Goal: Task Accomplishment & Management: Manage account settings

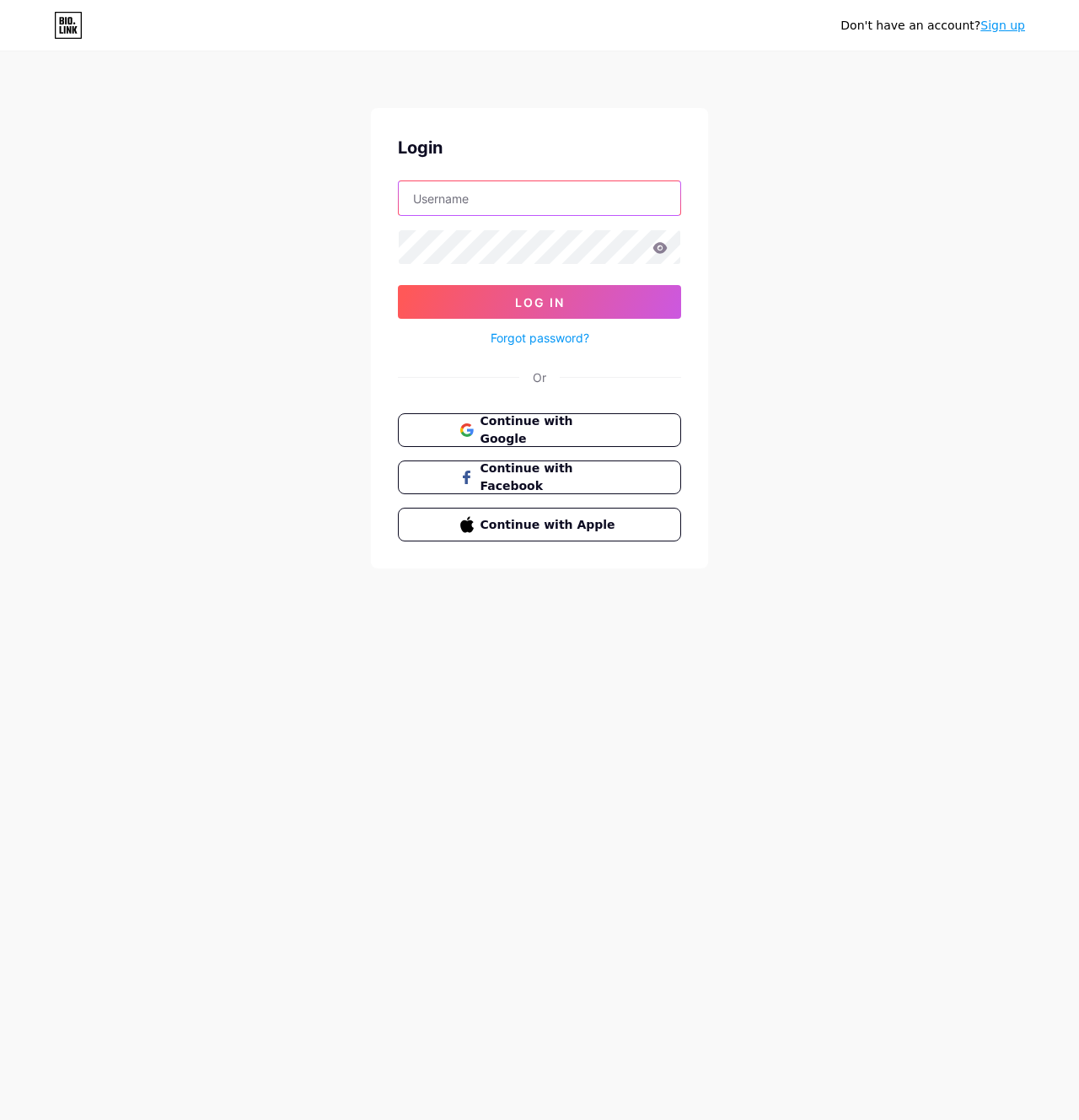
click at [493, 204] on input "text" at bounding box center [540, 198] width 282 height 34
type input "adamgrasso"
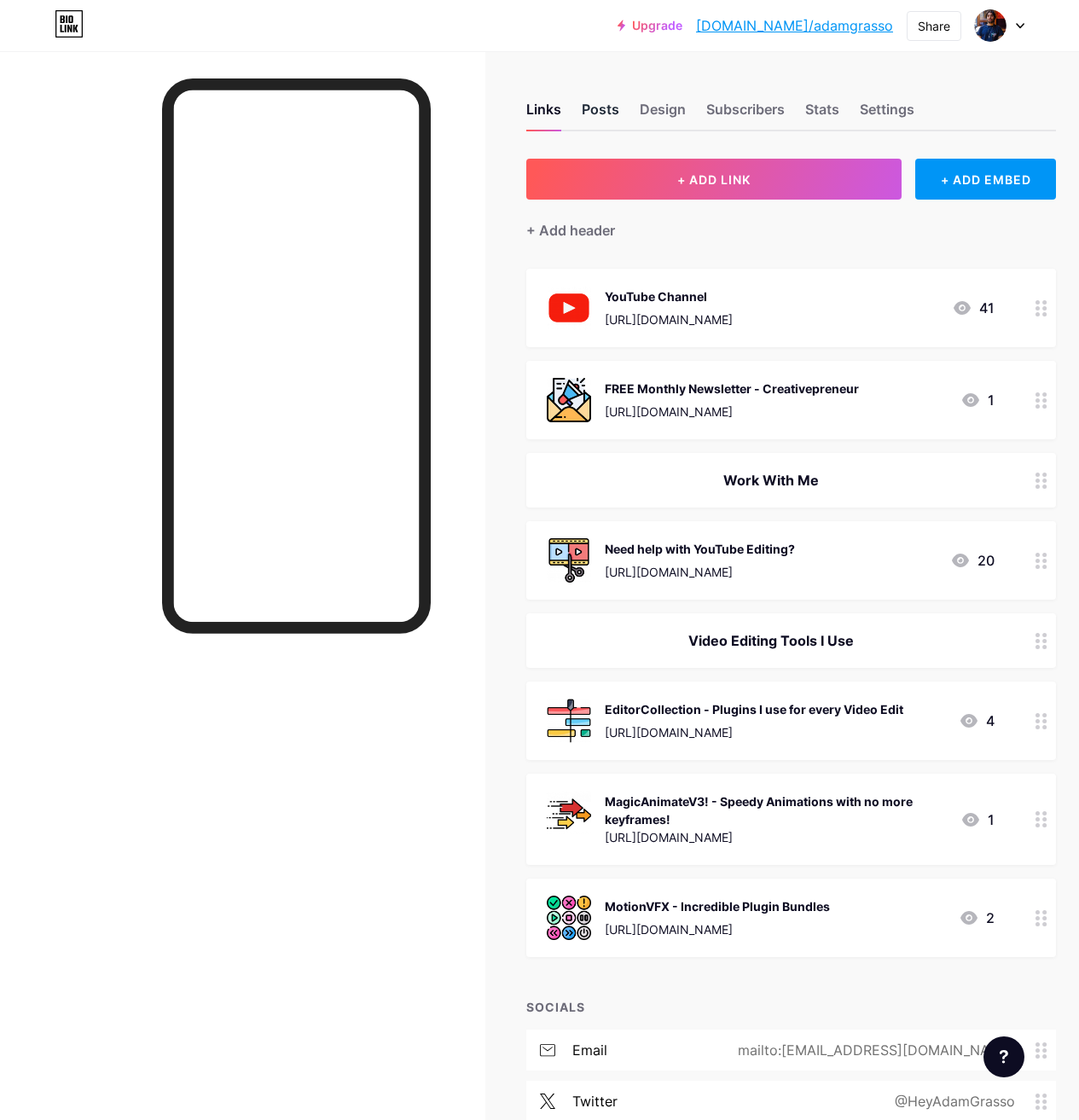
click at [600, 106] on div "Posts" at bounding box center [600, 114] width 38 height 30
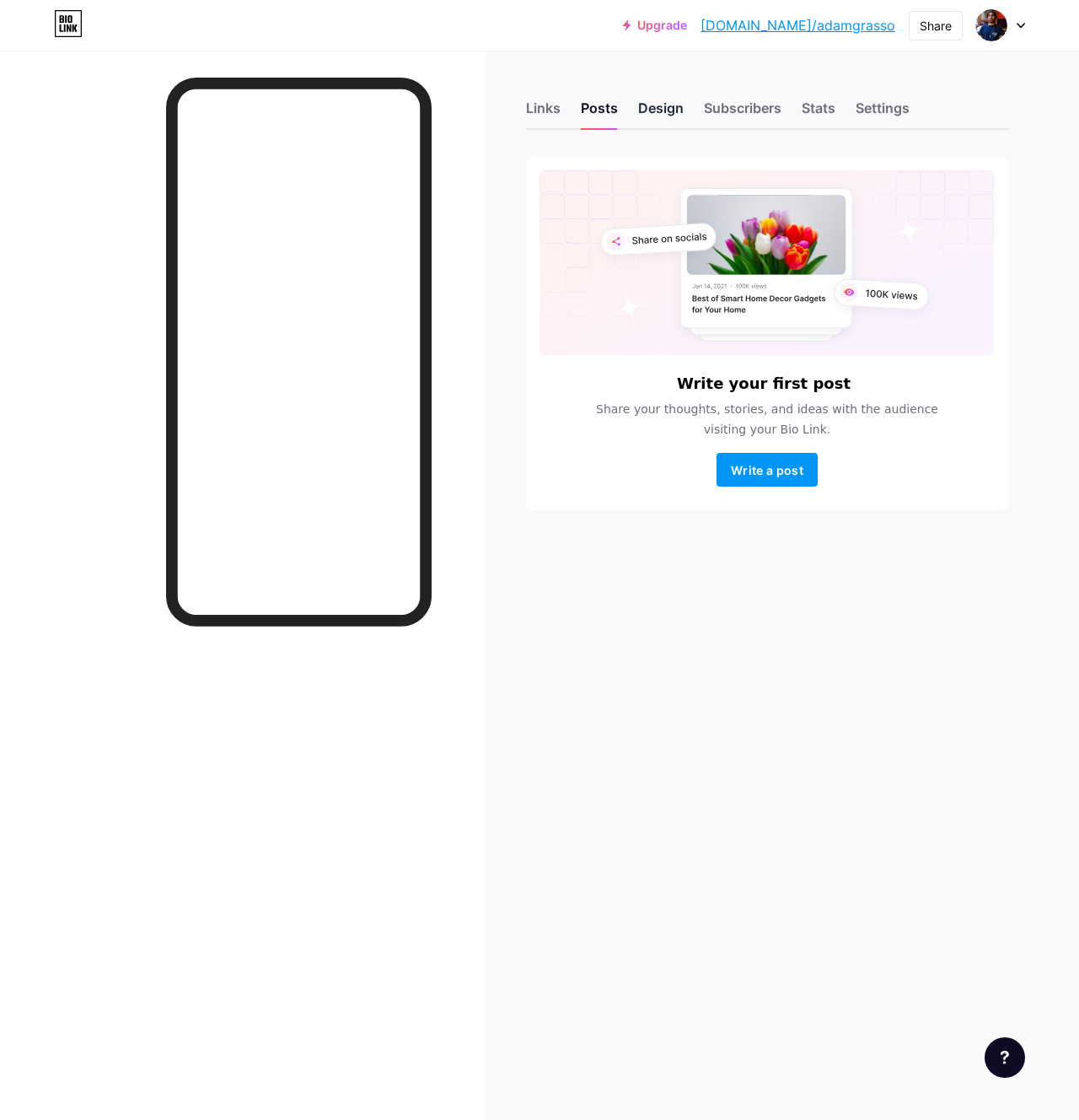
click at [676, 109] on div "Design" at bounding box center [661, 113] width 45 height 30
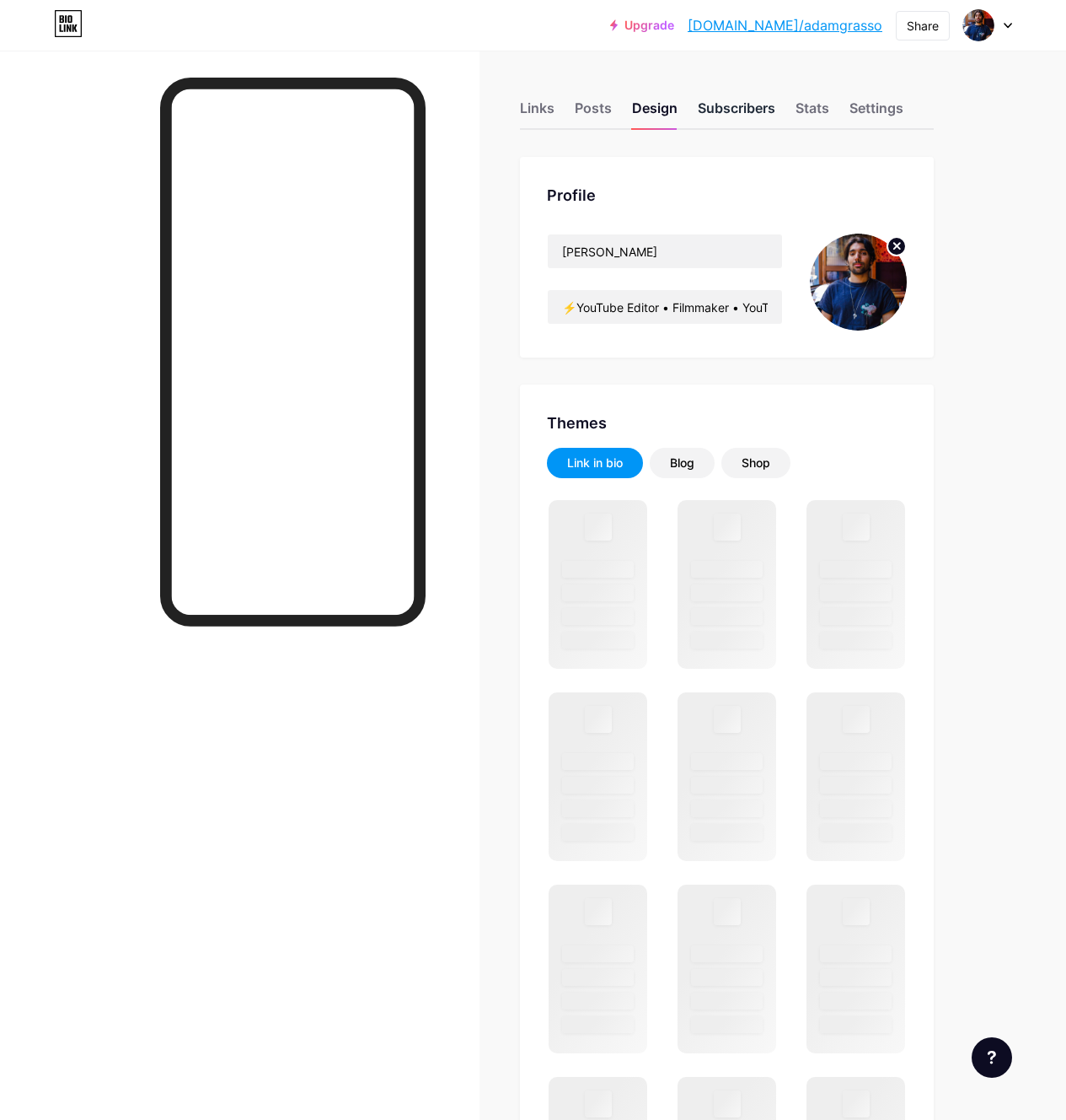
click at [746, 108] on div "Subscribers" at bounding box center [736, 113] width 77 height 30
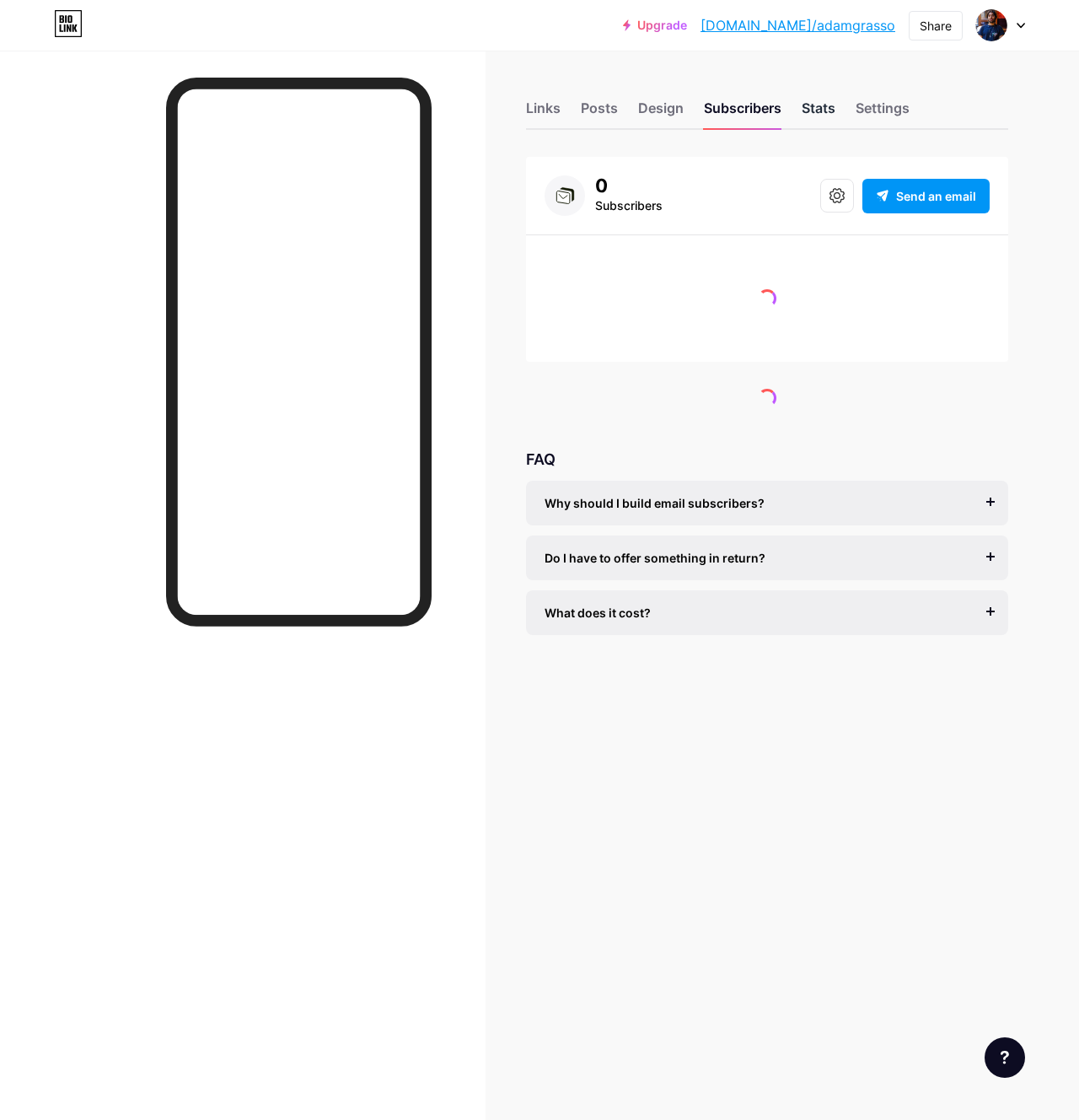
click at [815, 104] on div "Stats" at bounding box center [818, 113] width 34 height 30
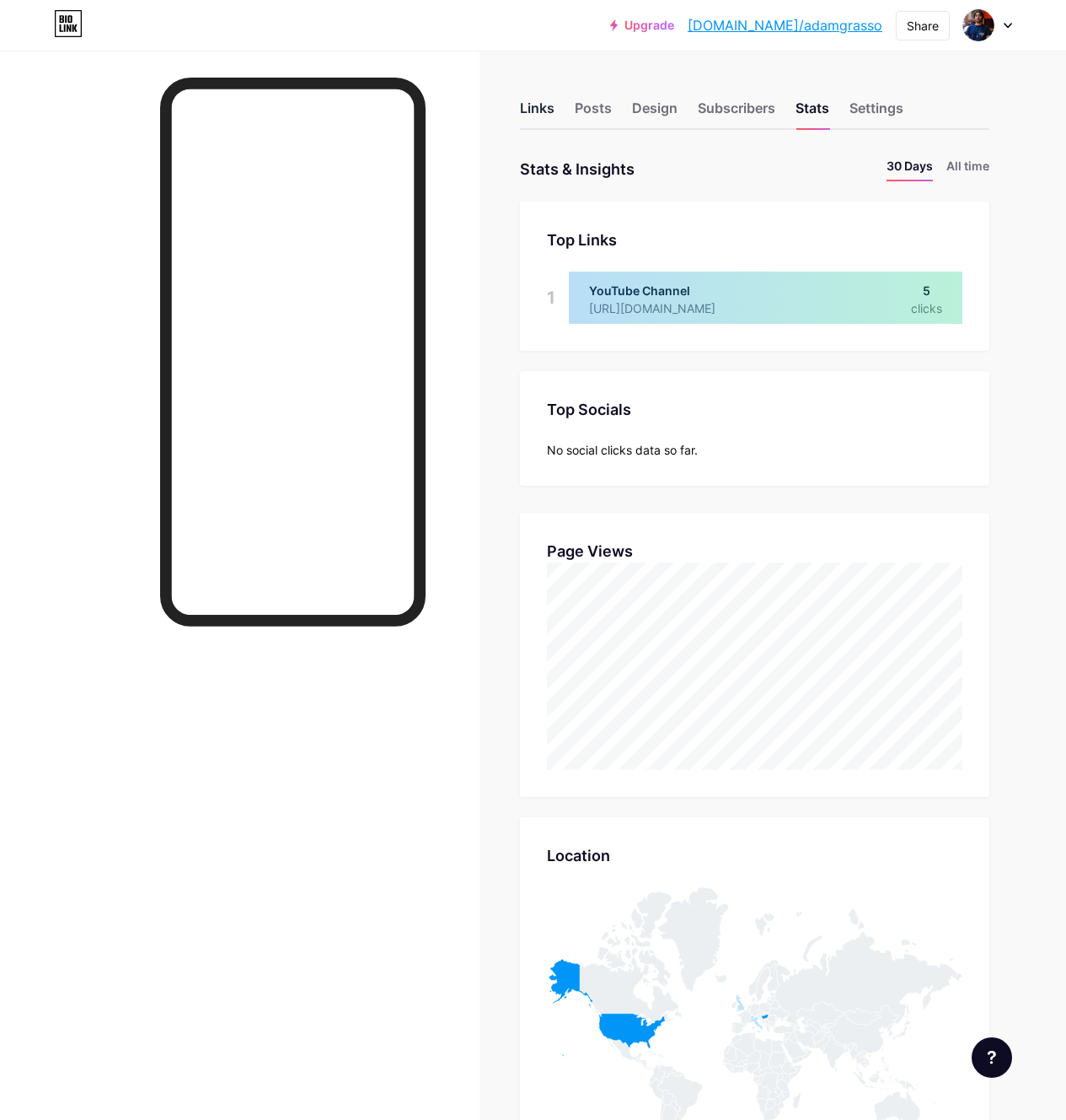
click at [547, 114] on div "Links" at bounding box center [538, 113] width 35 height 30
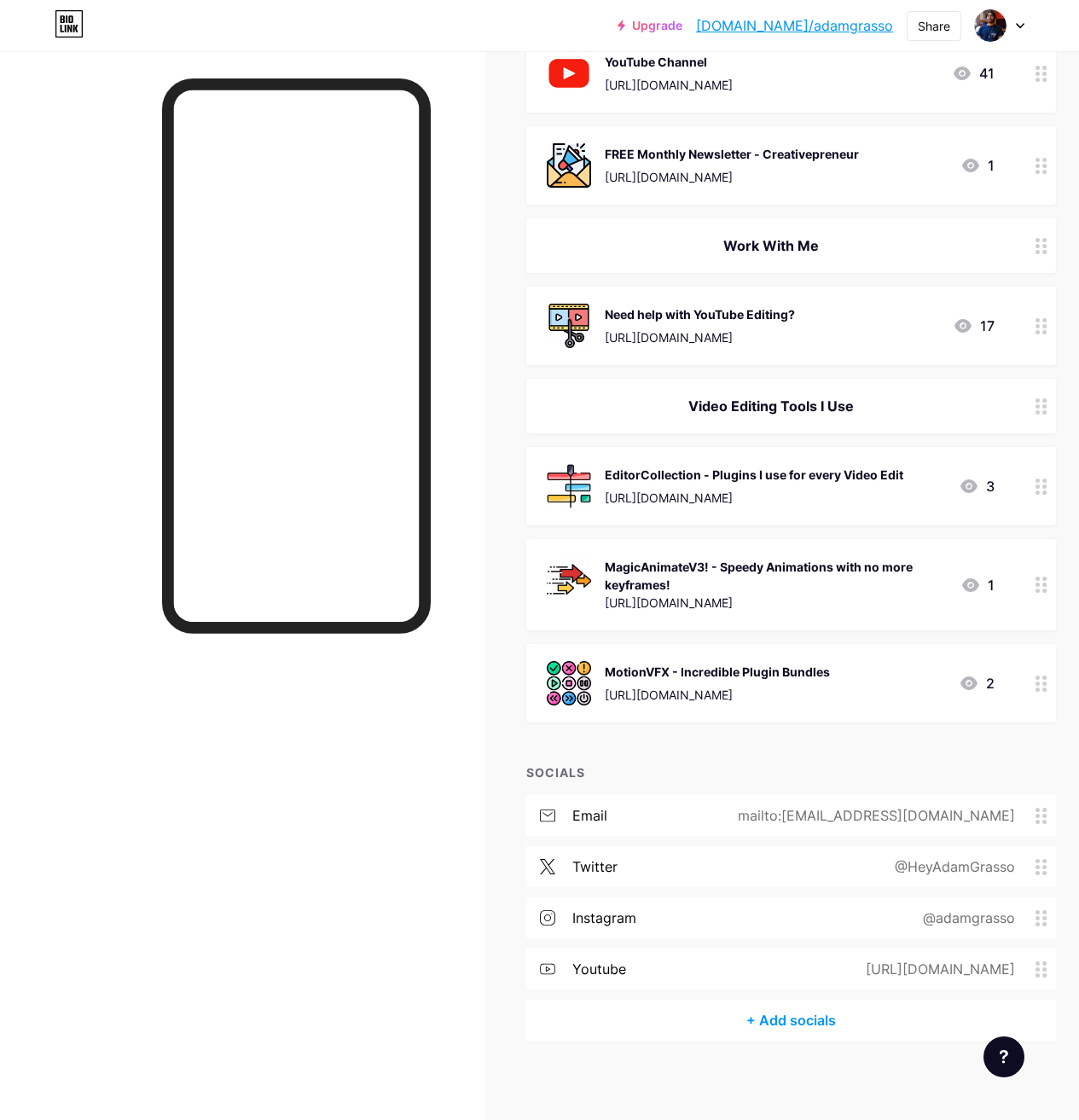
click at [787, 1011] on div "+ Add socials" at bounding box center [791, 1020] width 529 height 41
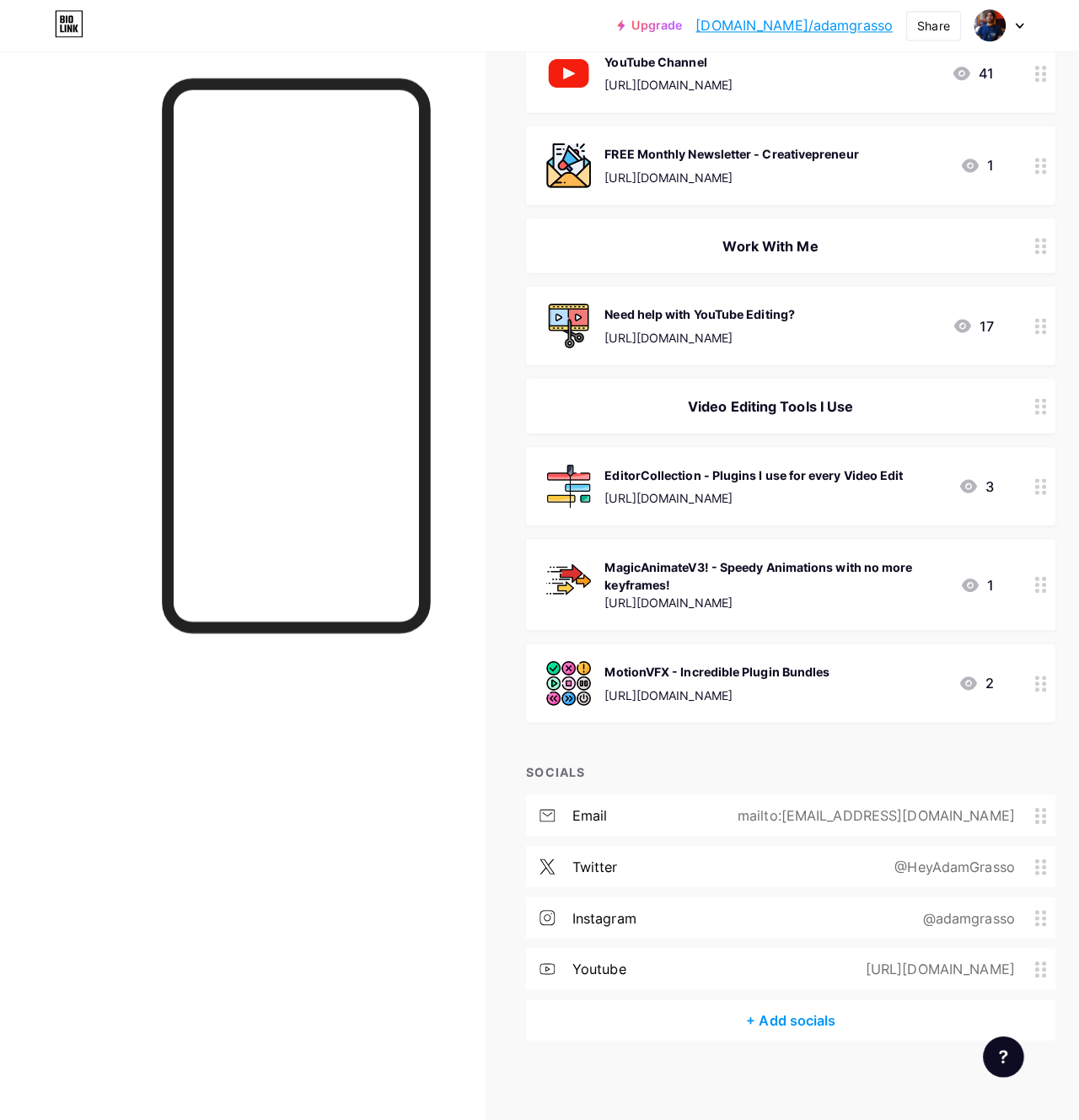
scroll to position [224, 0]
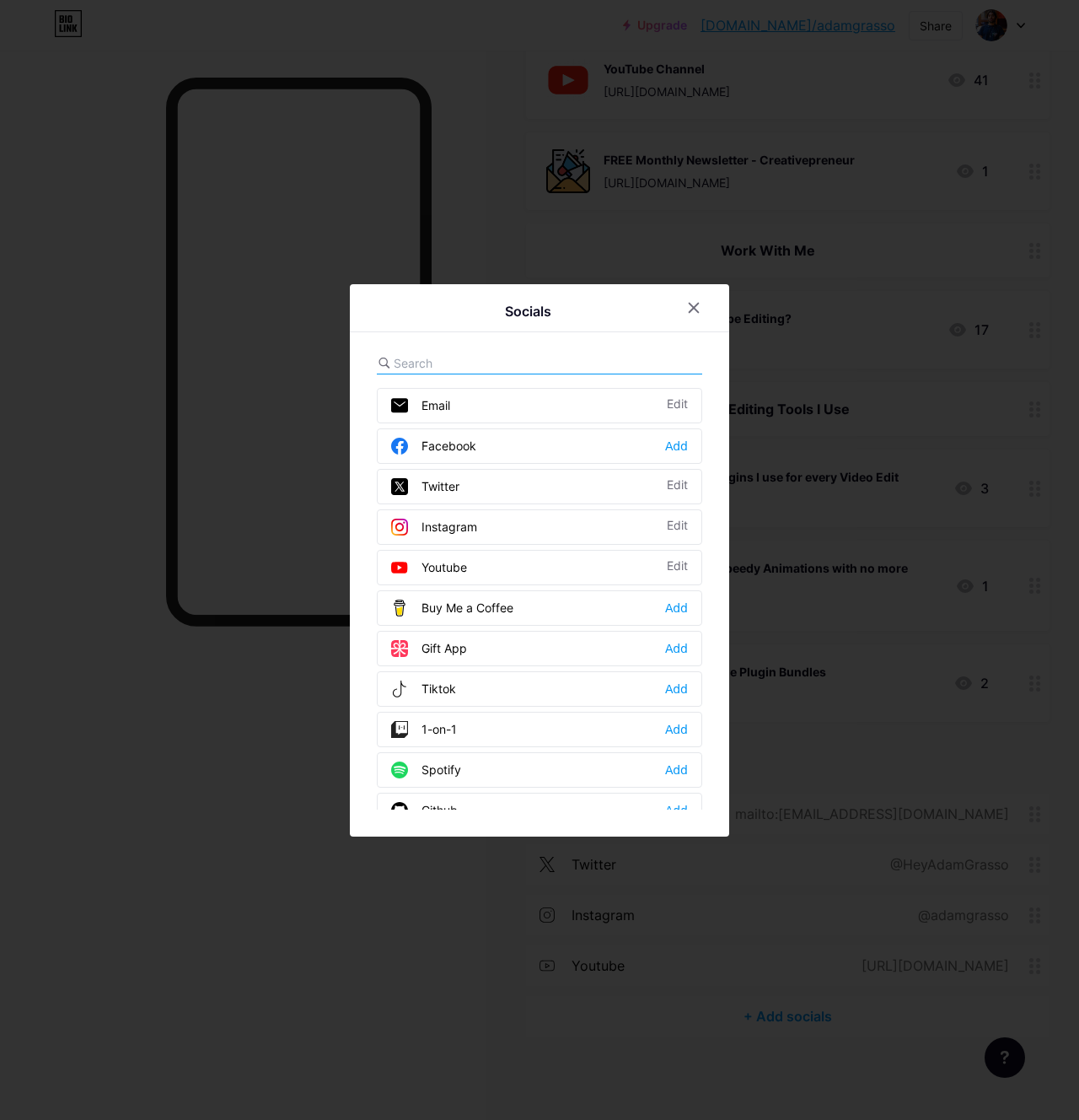
click at [483, 371] on input "text" at bounding box center [486, 362] width 186 height 17
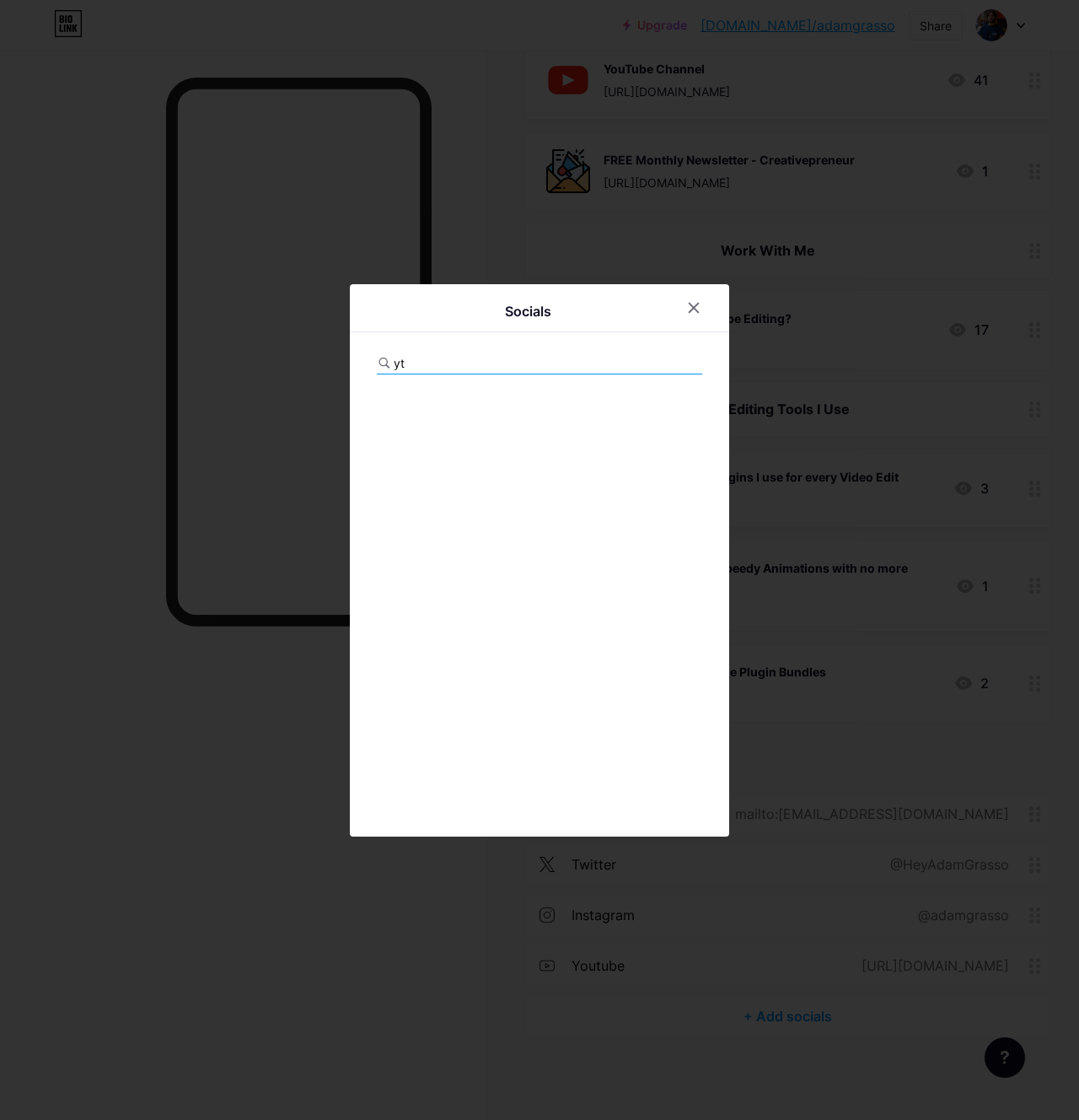
type input "y"
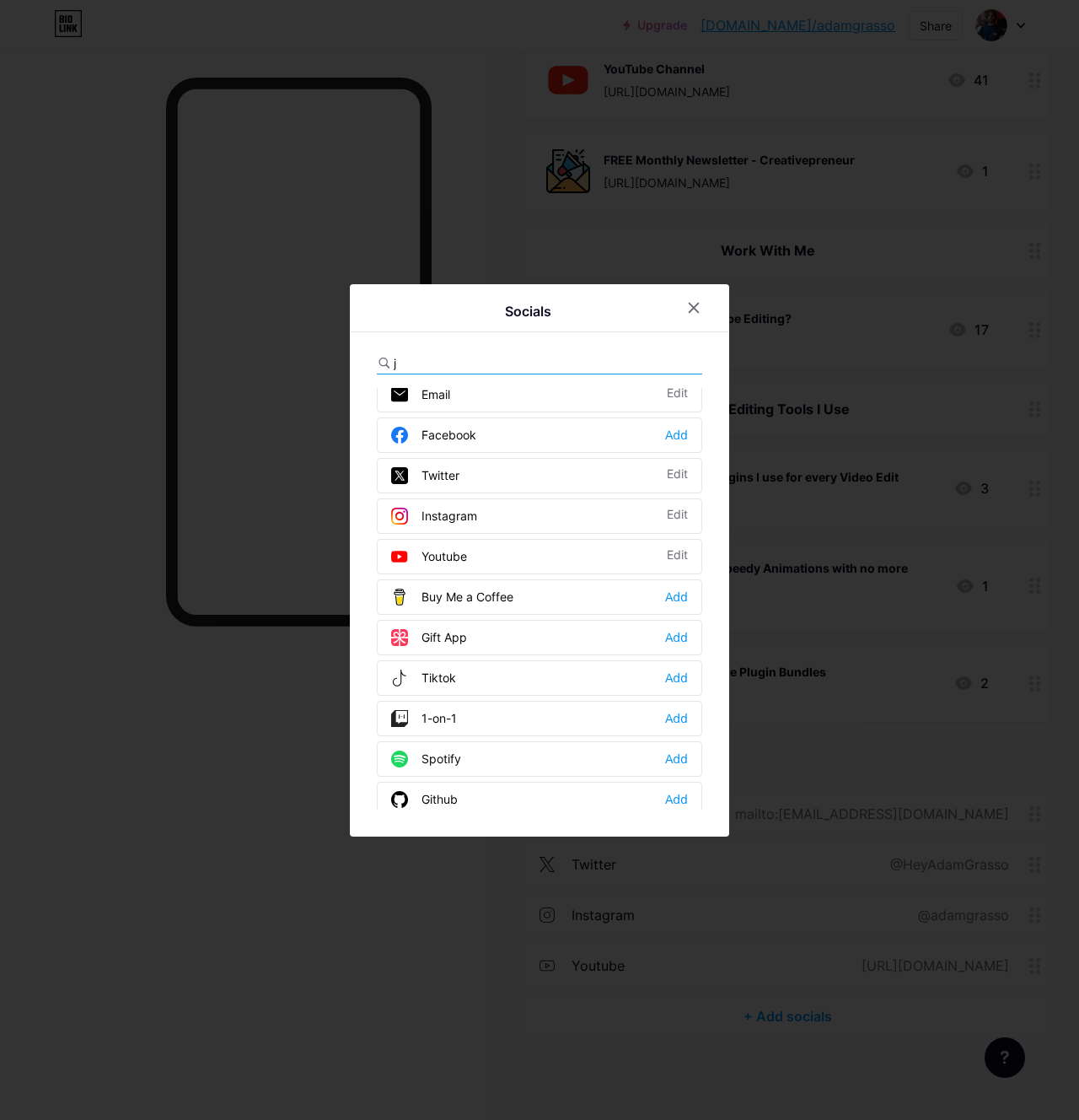
scroll to position [0, 0]
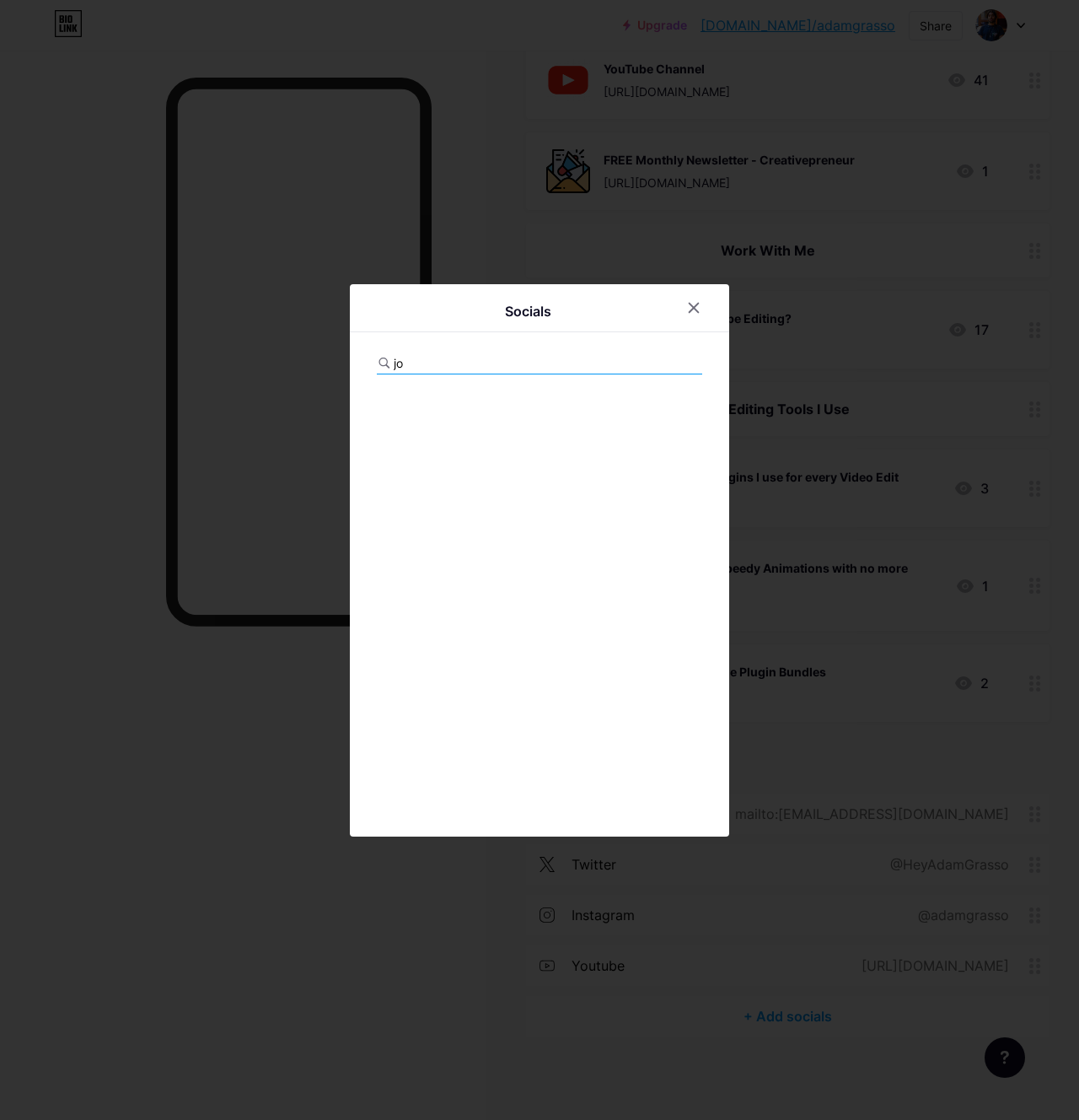
type input "j"
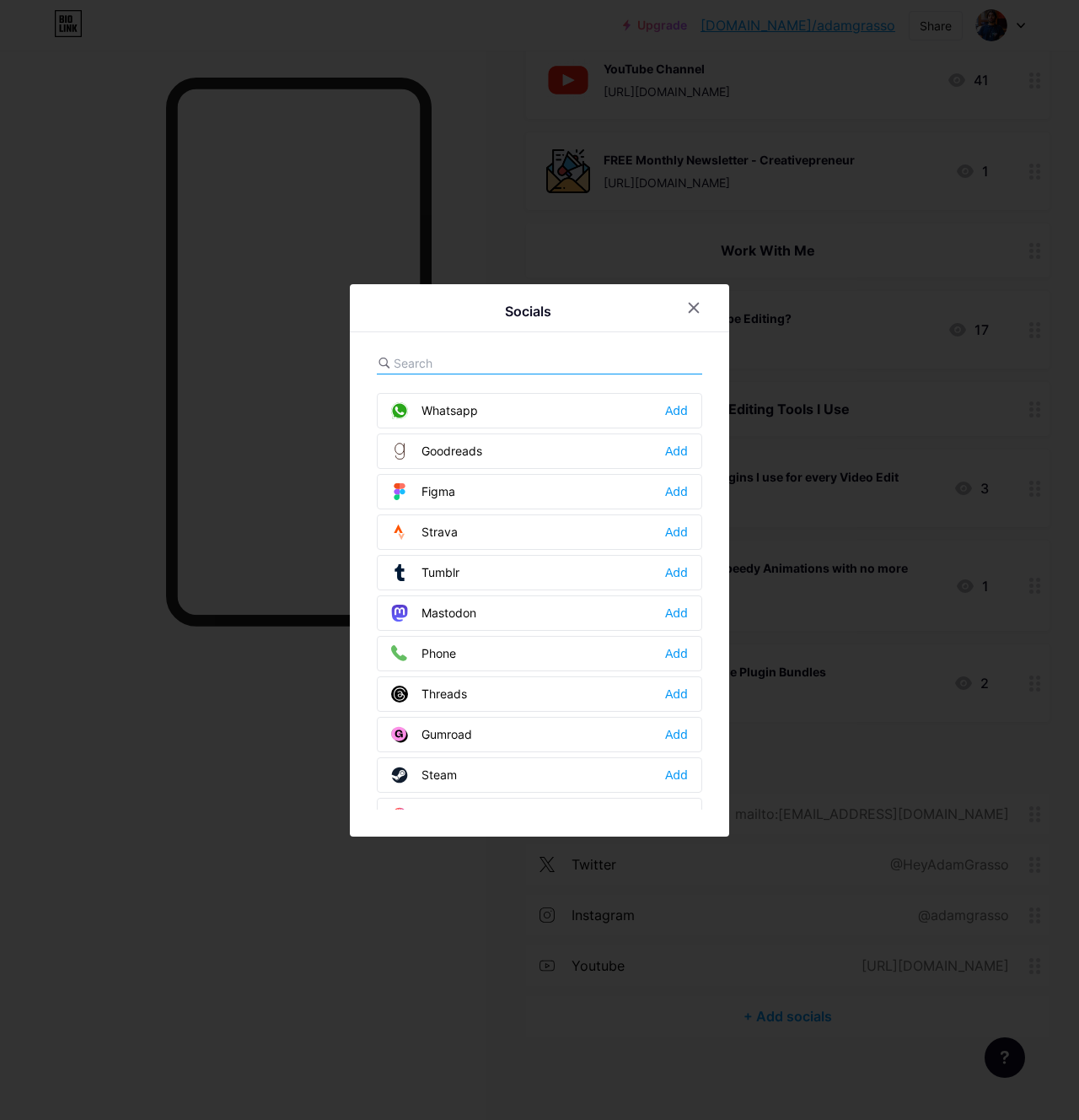
scroll to position [1521, 0]
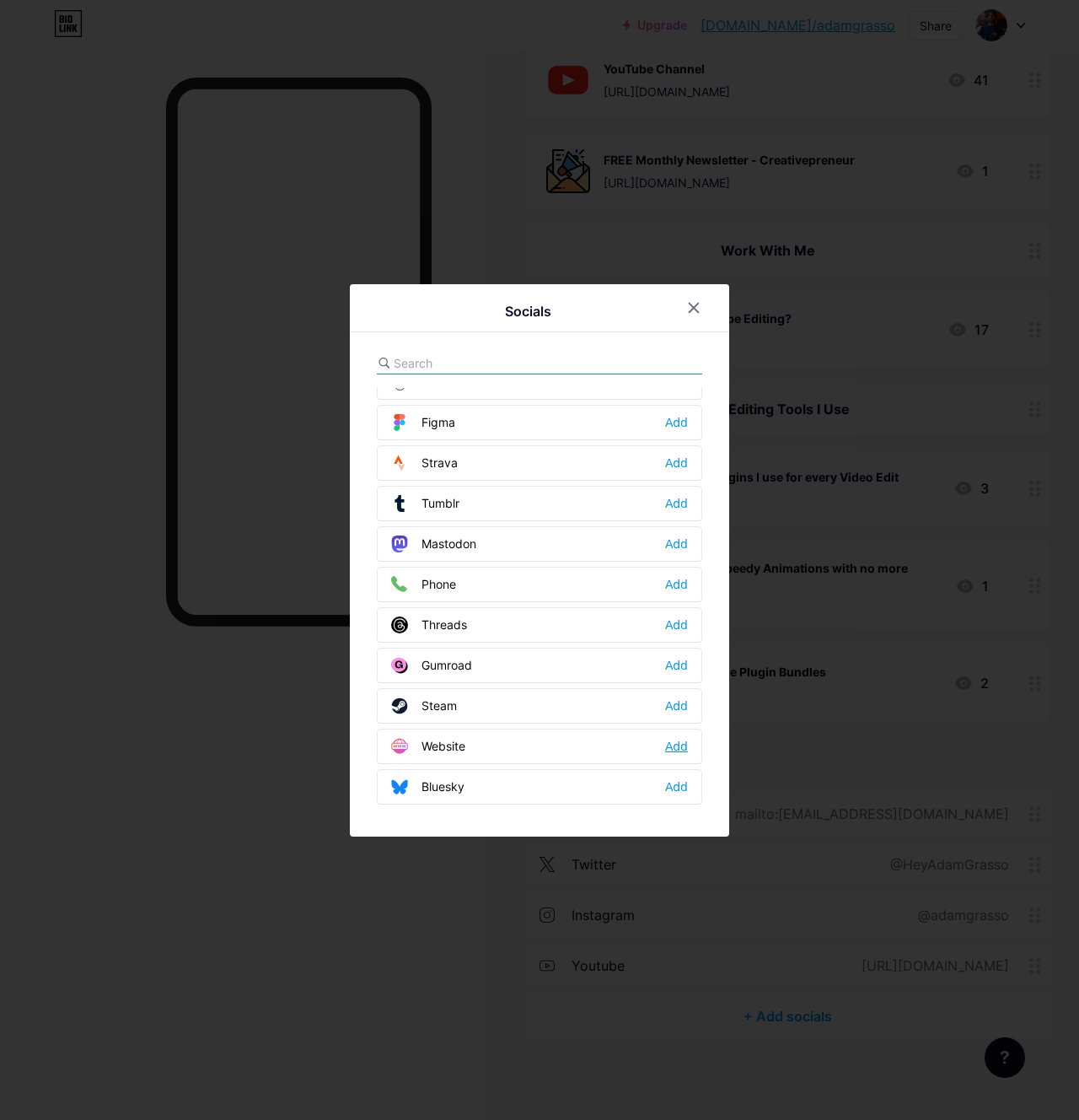
click at [686, 741] on div "Add" at bounding box center [676, 746] width 23 height 17
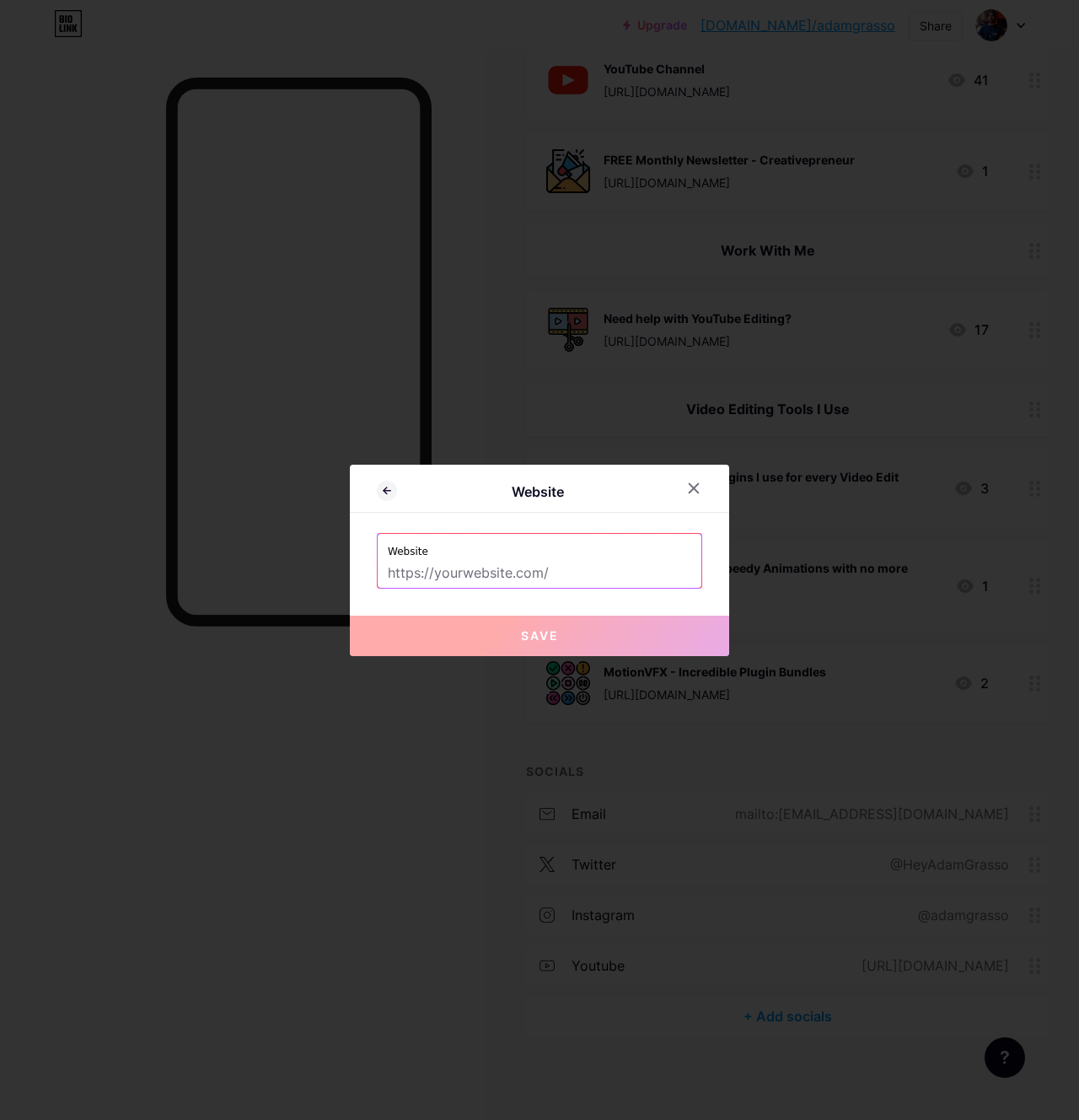
click at [536, 571] on input "text" at bounding box center [540, 573] width 303 height 29
paste input "[URL][DOMAIN_NAME]"
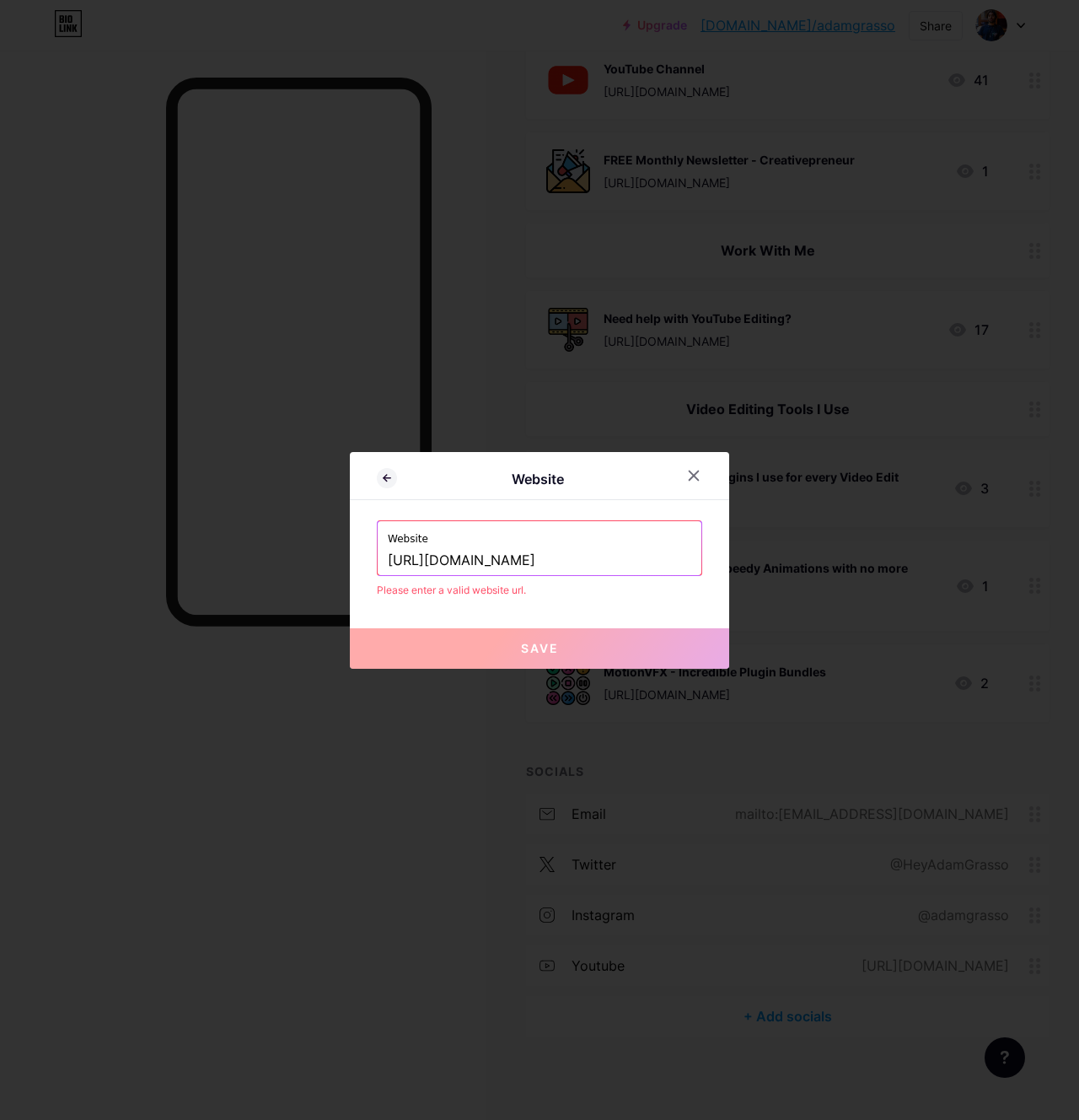
click at [686, 615] on div "Website Website [URL][DOMAIN_NAME] Please enter a valid website url. Save" at bounding box center [540, 560] width 380 height 217
drag, startPoint x: 425, startPoint y: 557, endPoint x: 329, endPoint y: 549, distance: 96.3
click at [328, 549] on div "Website Website [URL][DOMAIN_NAME] Please enter a valid website url. Save" at bounding box center [540, 560] width 1079 height 1120
click at [460, 529] on label "Website" at bounding box center [540, 534] width 303 height 25
click at [470, 552] on input "[DOMAIN_NAME][URL]" at bounding box center [540, 560] width 303 height 29
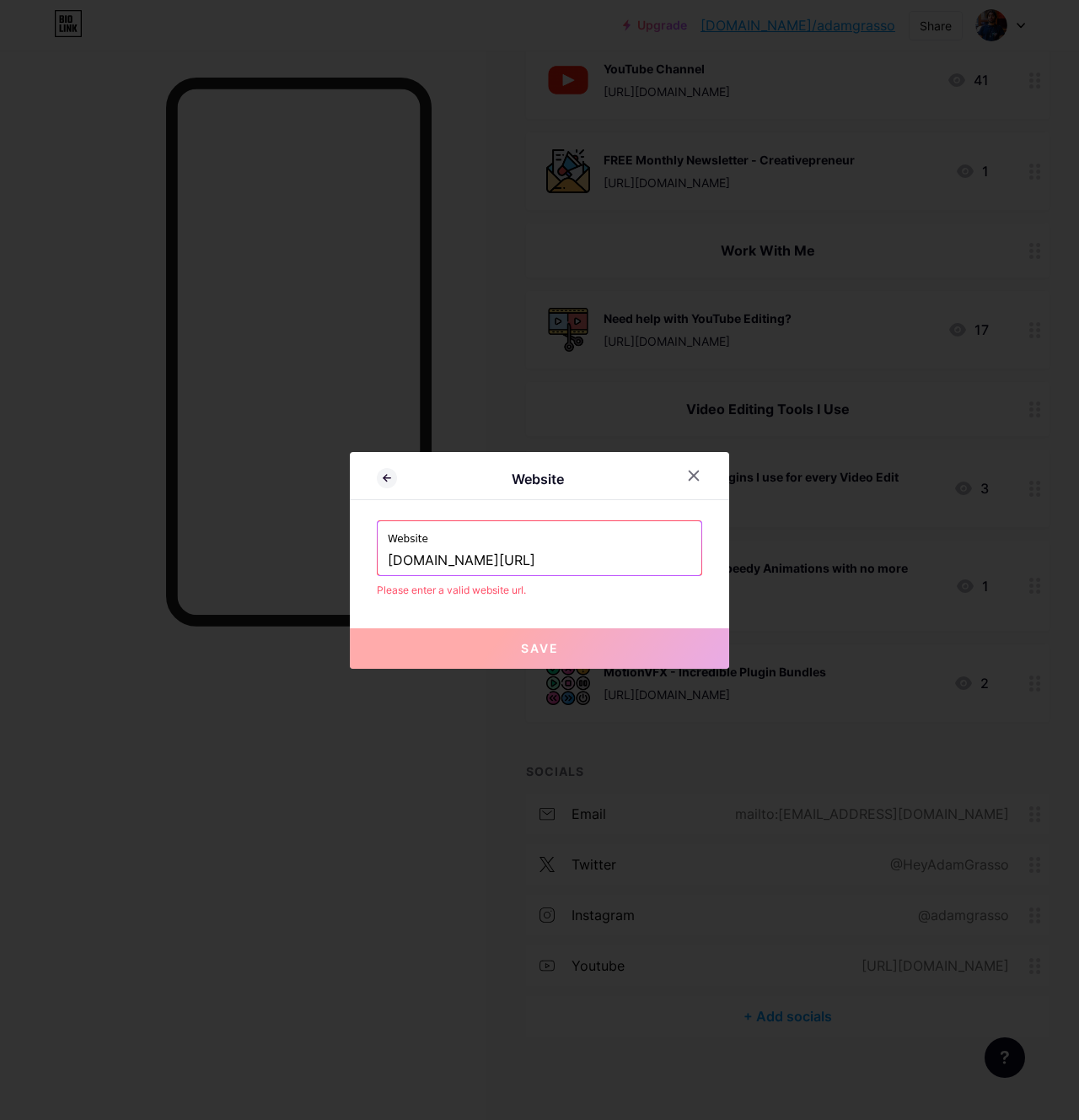
click at [470, 552] on input "[DOMAIN_NAME][URL]" at bounding box center [540, 560] width 303 height 29
click at [490, 546] on input "[DOMAIN_NAME][URL]" at bounding box center [540, 560] width 303 height 29
click at [500, 529] on label "Website" at bounding box center [540, 534] width 303 height 25
click at [512, 635] on button "Save" at bounding box center [540, 649] width 380 height 41
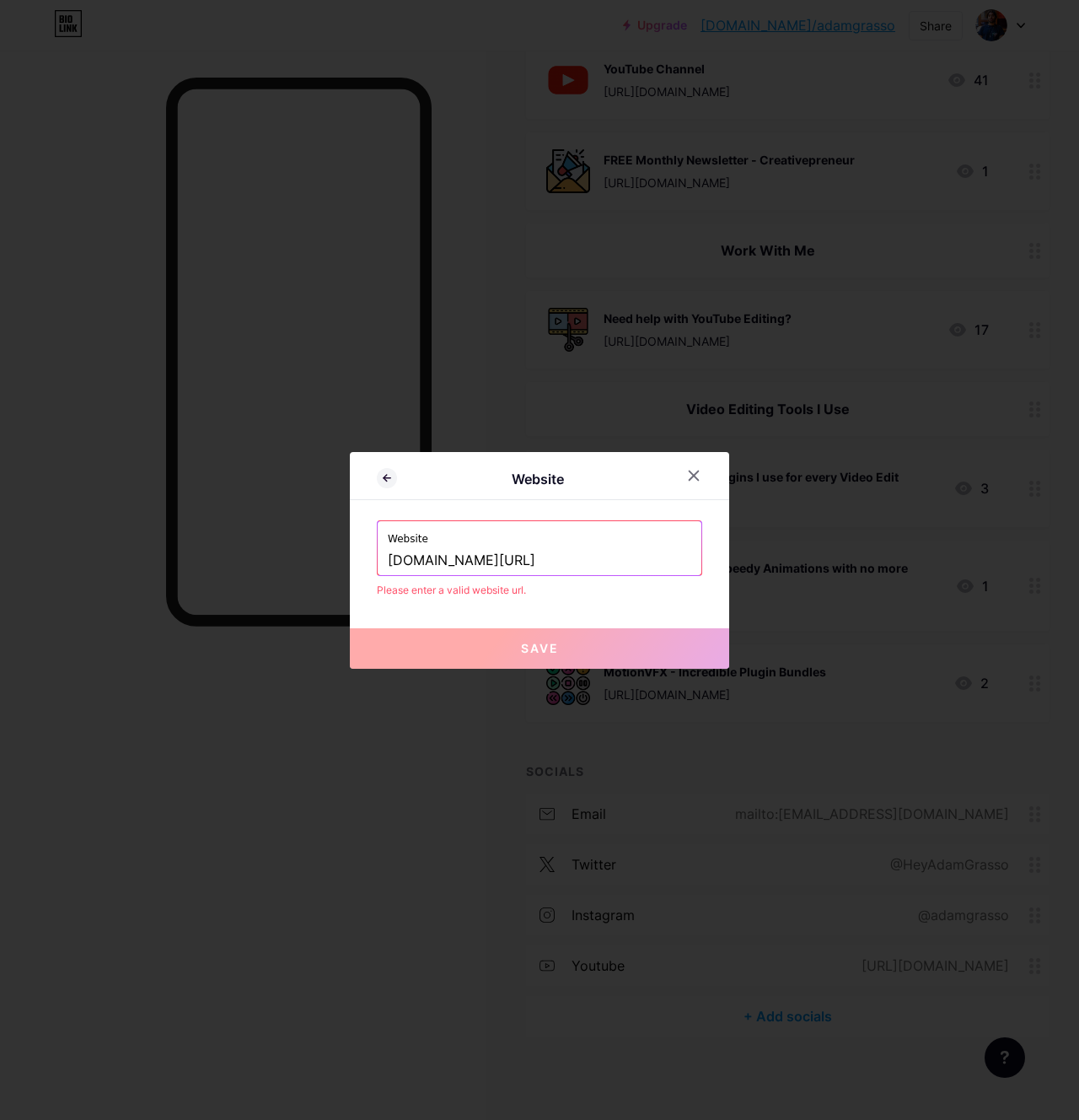
click at [524, 558] on input "[DOMAIN_NAME][URL]" at bounding box center [540, 560] width 303 height 29
drag, startPoint x: 542, startPoint y: 558, endPoint x: 736, endPoint y: 560, distance: 194.0
click at [736, 560] on div "Website Website [DOMAIN_NAME][URL] Please enter a valid website url. Save" at bounding box center [540, 560] width 1079 height 1120
click at [637, 542] on label "Website" at bounding box center [540, 534] width 303 height 25
drag, startPoint x: 573, startPoint y: 560, endPoint x: 708, endPoint y: 557, distance: 135.0
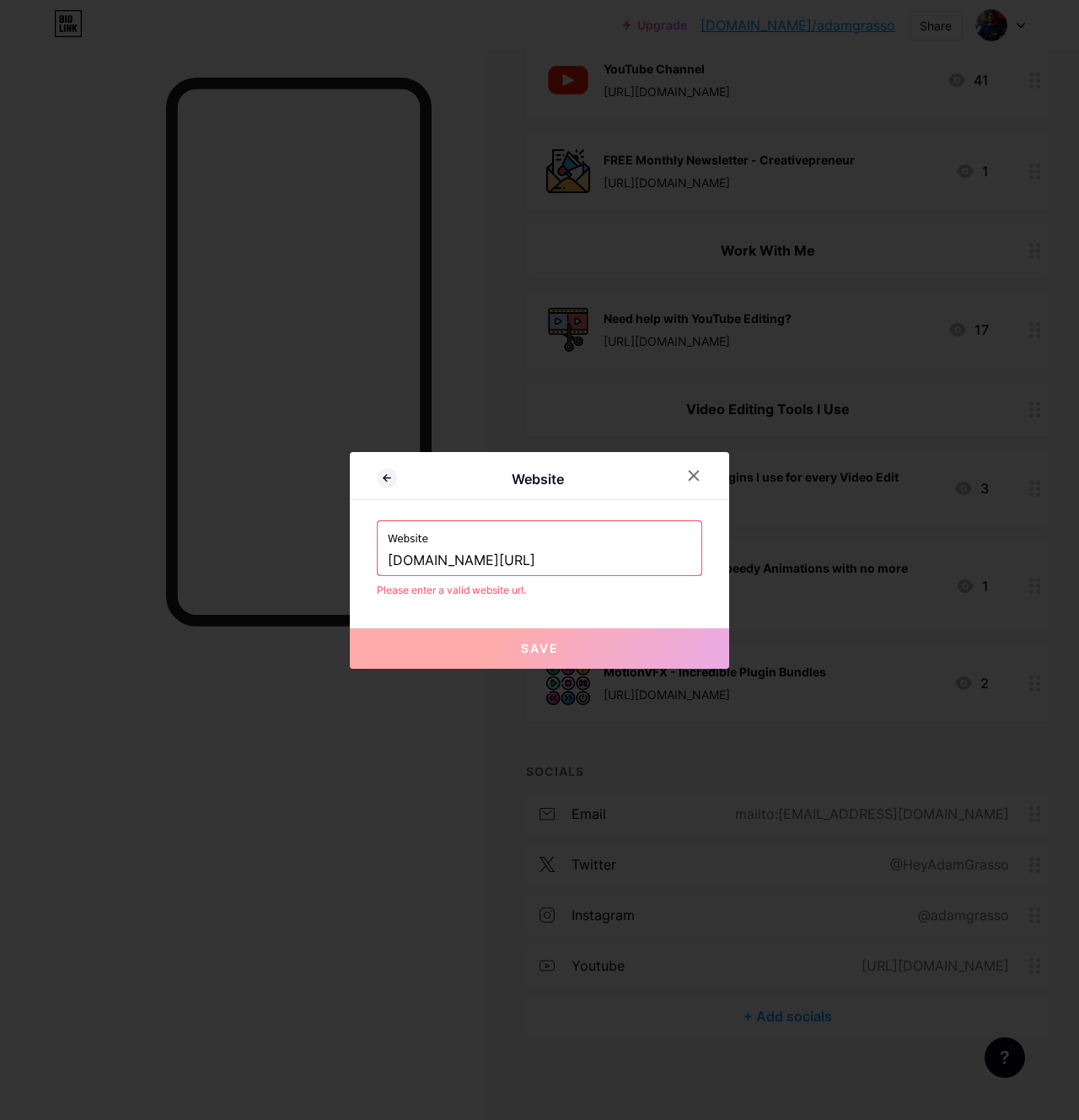
click at [682, 559] on body "Upgrade [DOMAIN_NAME]/adamgr... [DOMAIN_NAME]/adamgrasso Share Switch accounts …" at bounding box center [540, 448] width 1079 height 1345
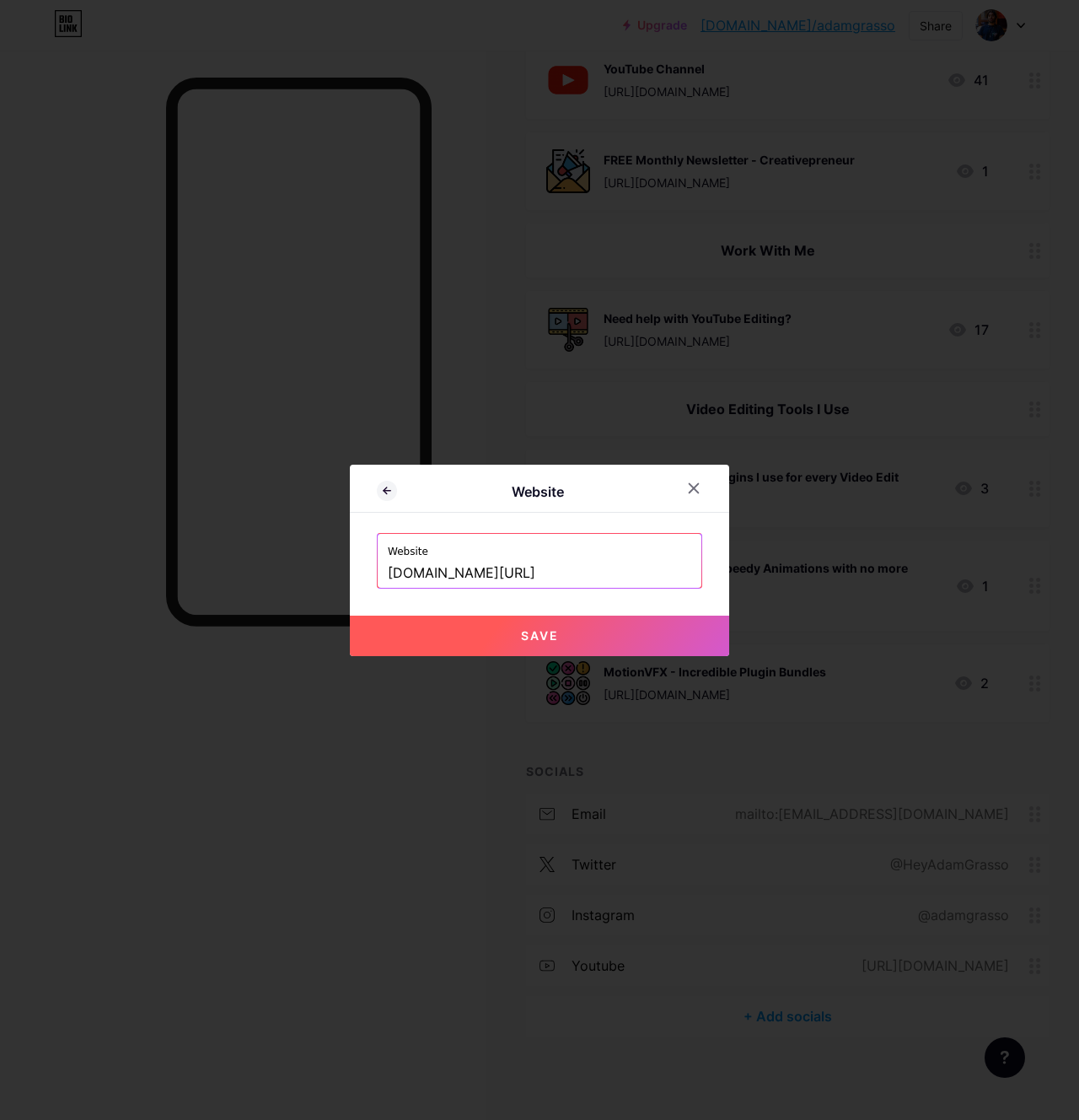
click at [559, 572] on input "[DOMAIN_NAME][URL]" at bounding box center [540, 573] width 303 height 29
click at [591, 567] on input "[DOMAIN_NAME][URL]" at bounding box center [540, 573] width 303 height 29
paste input "[URL][DOMAIN_NAME]"
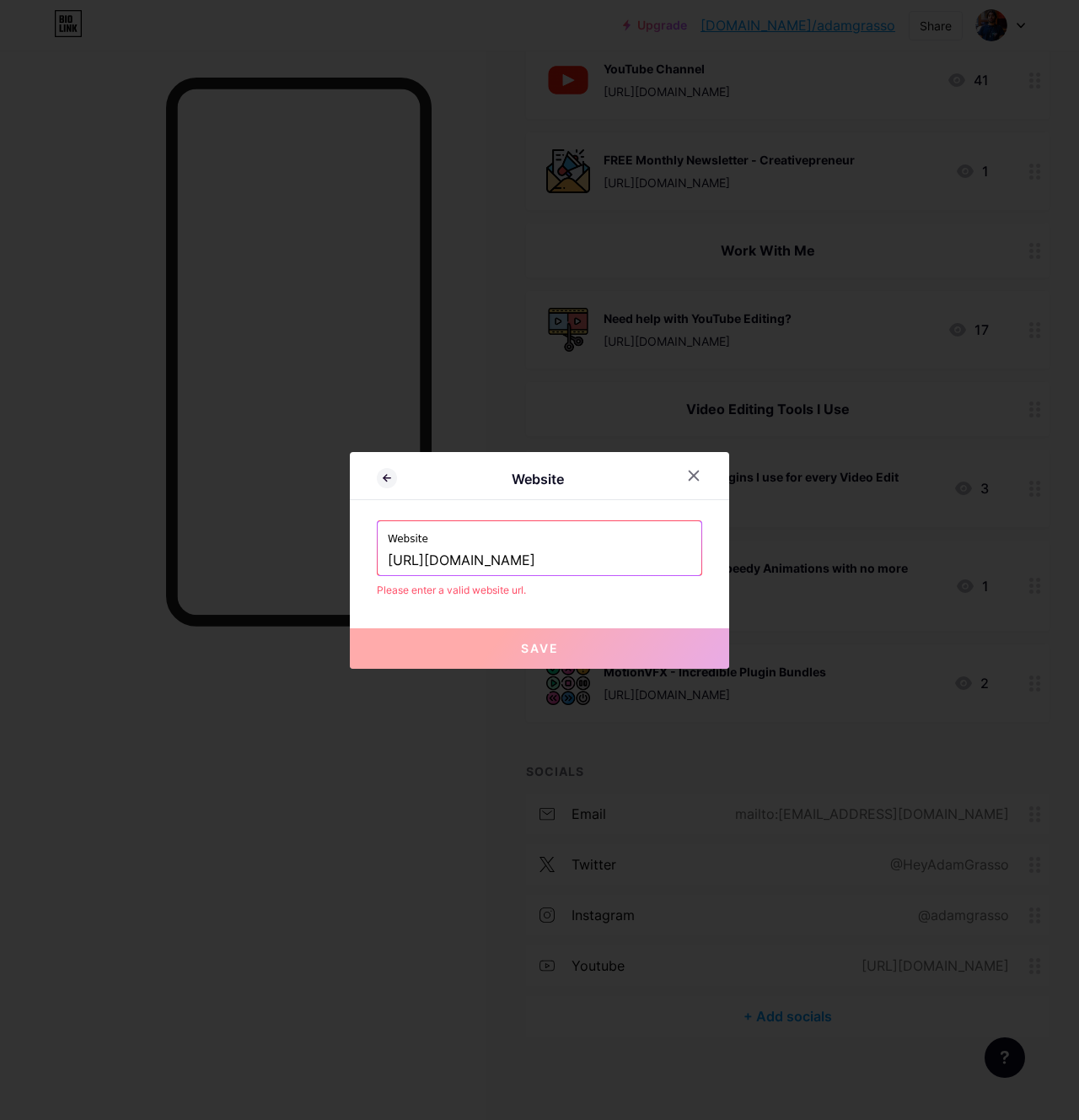
click at [627, 510] on div "Website Website [URL][DOMAIN_NAME] Please enter a valid website url. Save" at bounding box center [540, 560] width 380 height 217
click at [641, 649] on button "Save" at bounding box center [540, 649] width 380 height 41
click at [675, 562] on body "Upgrade [DOMAIN_NAME]/adamgr... [DOMAIN_NAME]/adamgrasso Share Switch accounts …" at bounding box center [540, 448] width 1079 height 1345
click at [638, 550] on input "[URL][DOMAIN_NAME]" at bounding box center [540, 560] width 303 height 29
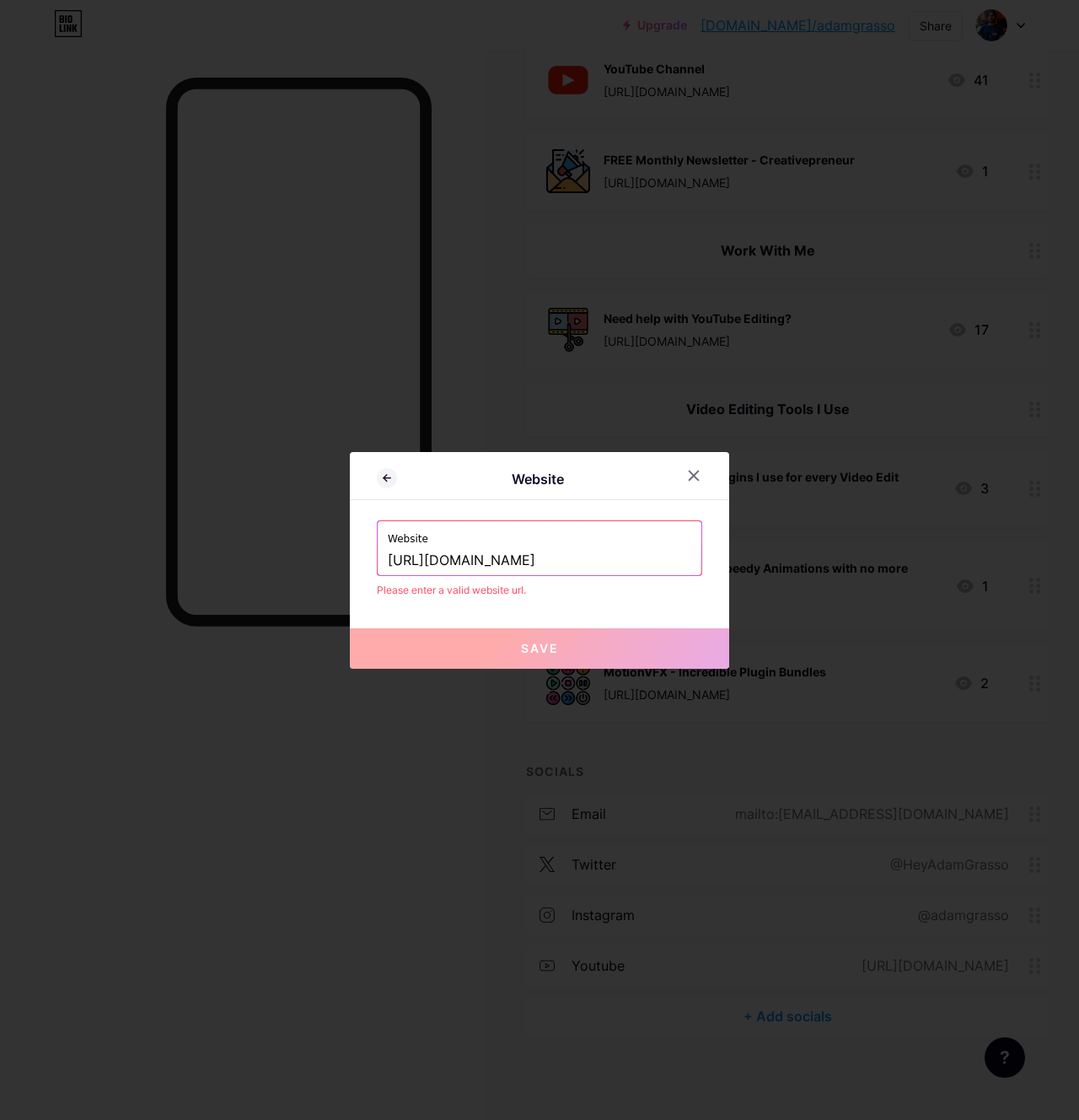
drag, startPoint x: 639, startPoint y: 558, endPoint x: 708, endPoint y: 559, distance: 69.0
click at [708, 559] on div "Website Website [URL][DOMAIN_NAME] Please enter a valid website url. Save" at bounding box center [540, 560] width 380 height 217
drag, startPoint x: 640, startPoint y: 556, endPoint x: 629, endPoint y: 559, distance: 11.4
click at [629, 559] on input "[URL][DOMAIN_NAME]?" at bounding box center [540, 560] width 303 height 29
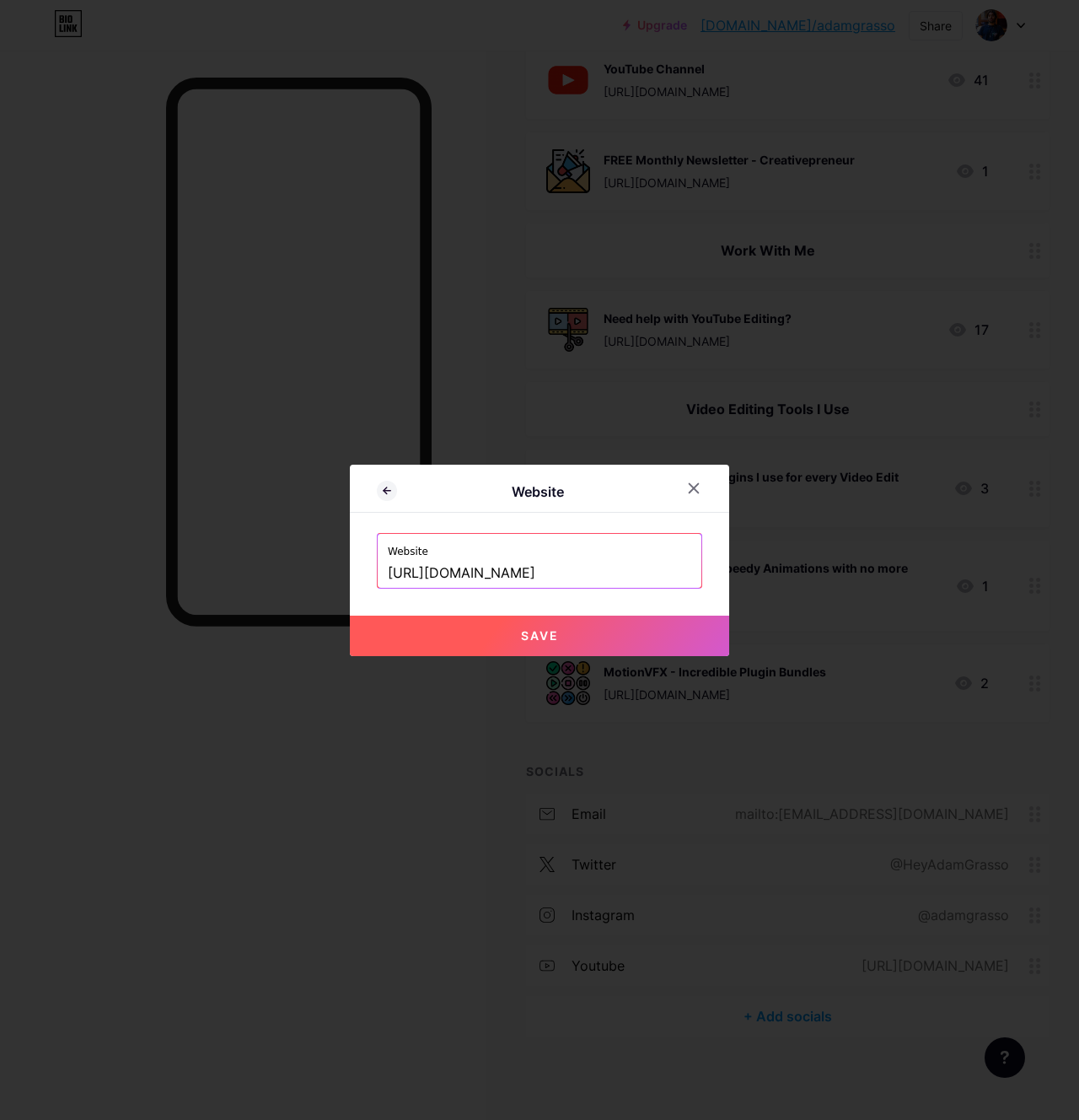
type input "[URL][DOMAIN_NAME]"
click at [678, 593] on div "Website Website [URL][DOMAIN_NAME] Save" at bounding box center [540, 560] width 380 height 192
click at [616, 574] on input "[URL][DOMAIN_NAME]" at bounding box center [540, 573] width 303 height 29
click at [670, 625] on button "Save" at bounding box center [540, 636] width 380 height 41
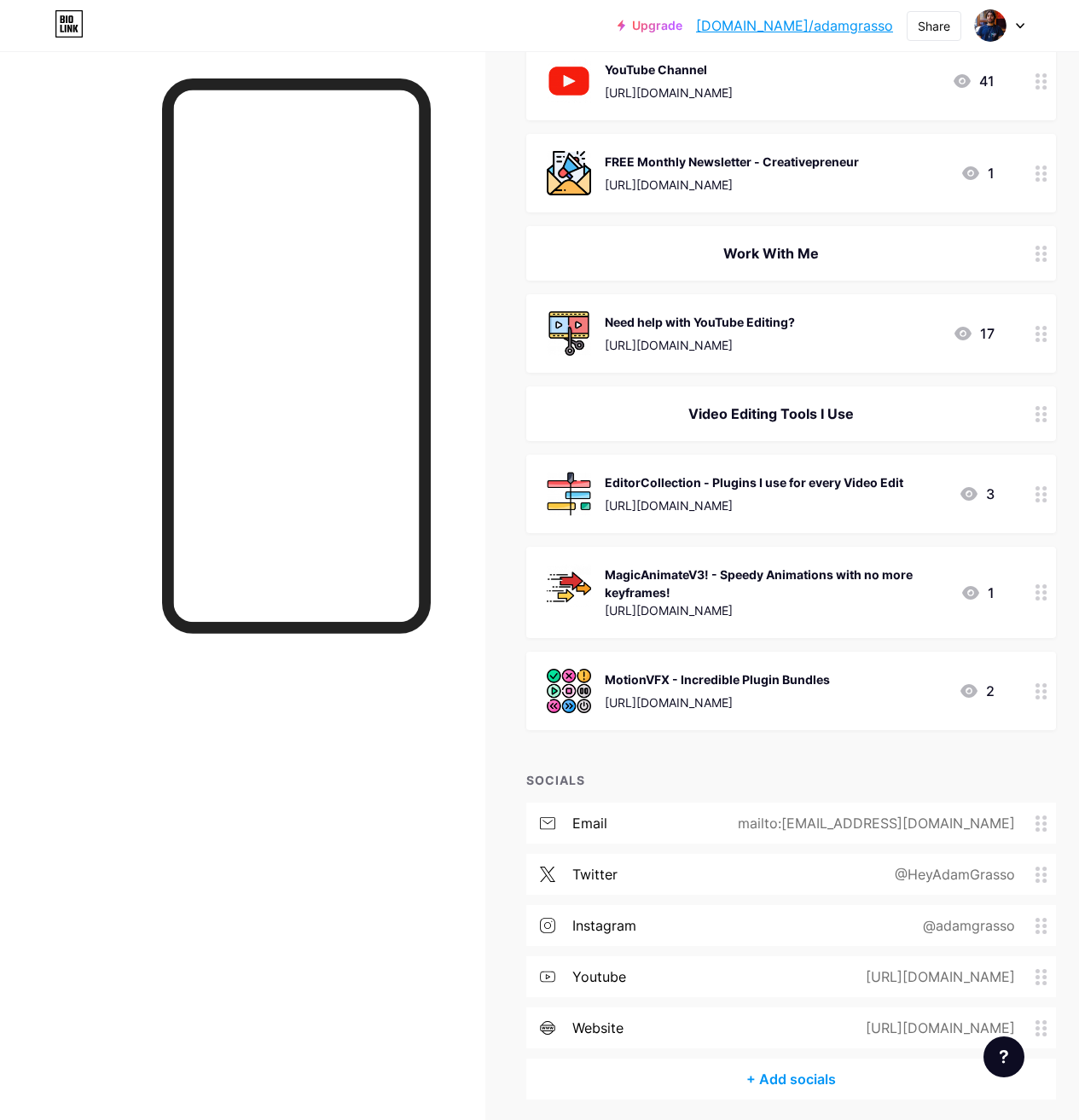
click at [554, 1022] on icon at bounding box center [548, 1027] width 16 height 16
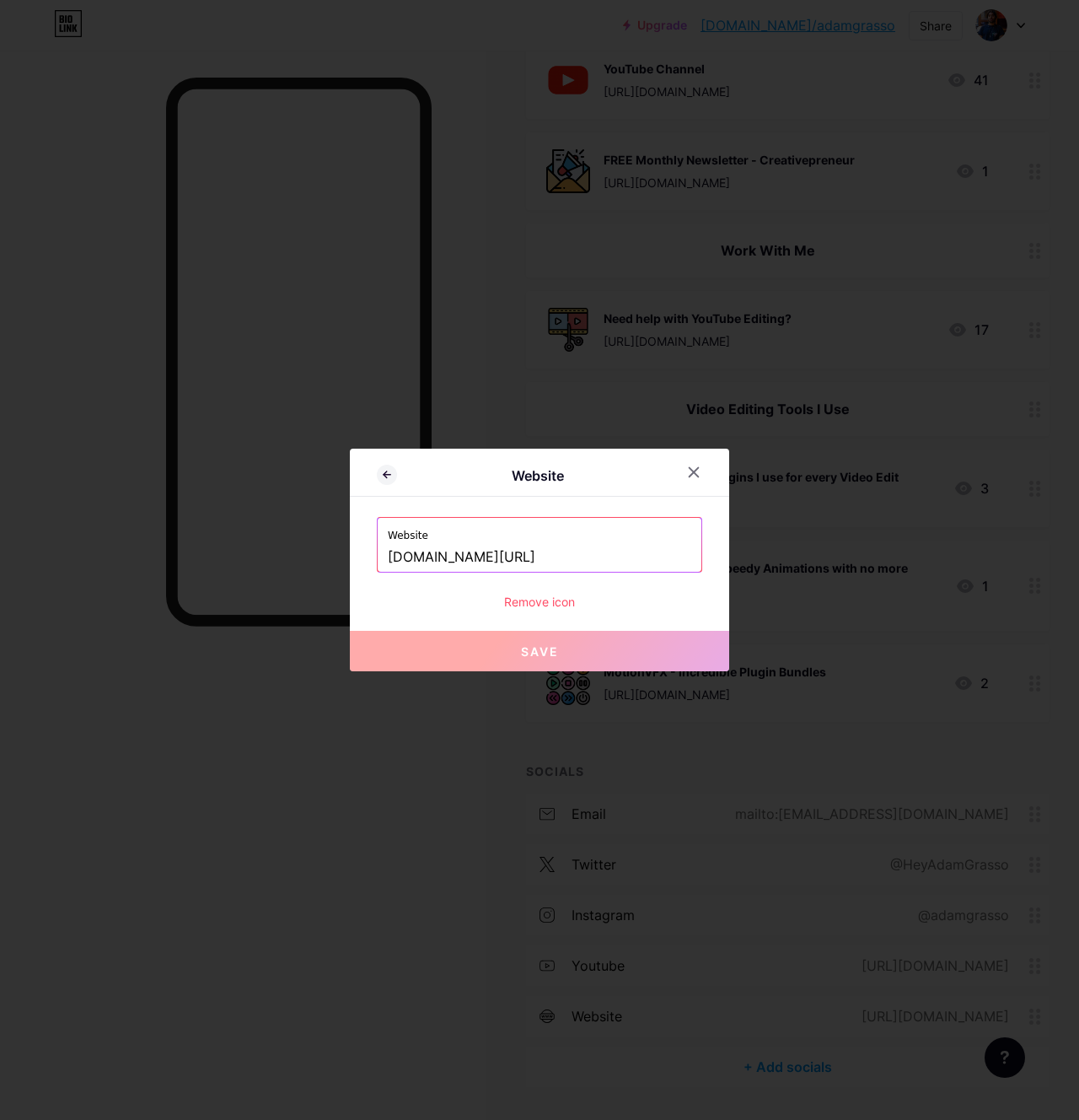
click at [537, 606] on div "Remove icon" at bounding box center [540, 601] width 325 height 17
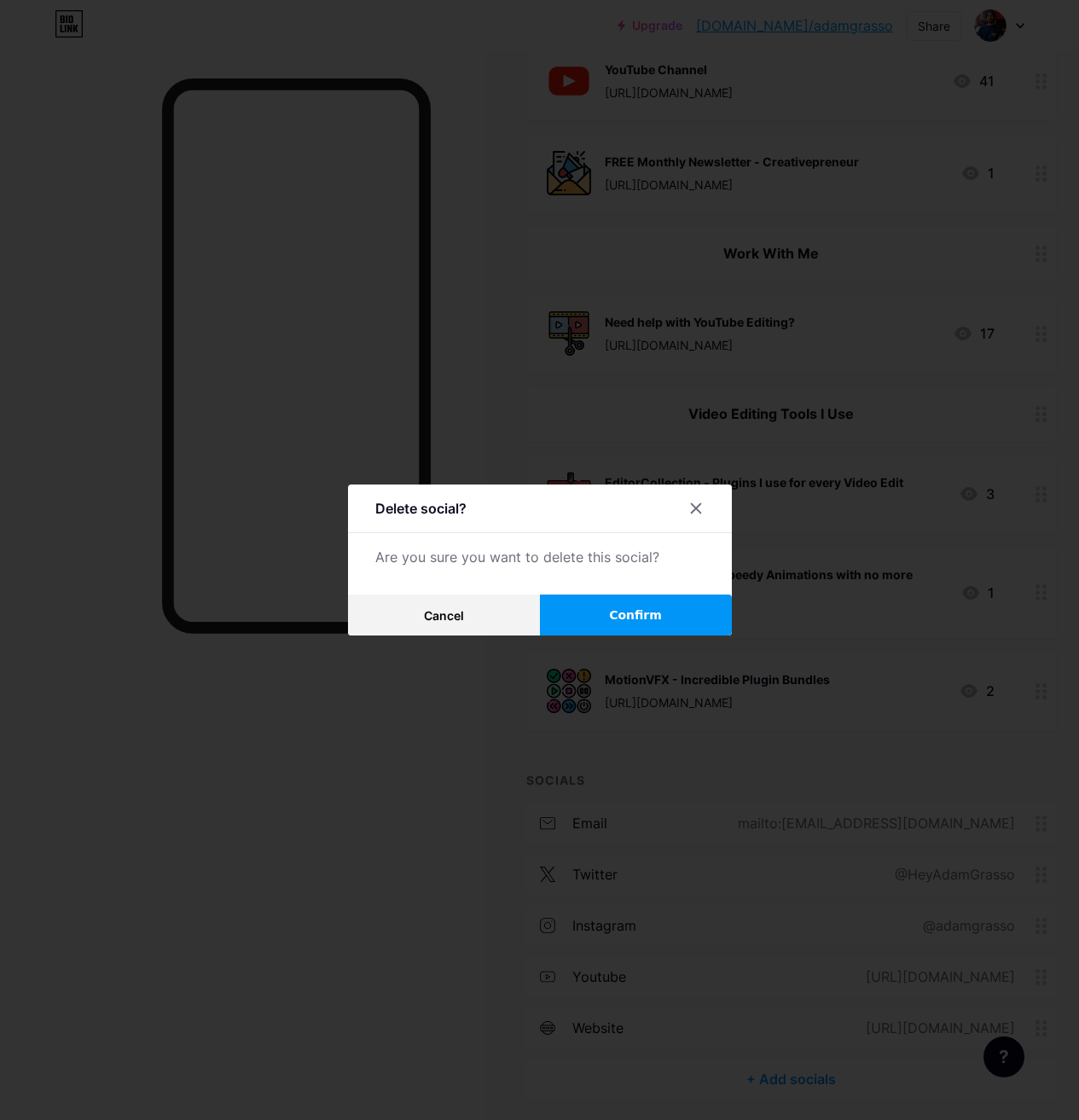
click at [609, 624] on button "Confirm" at bounding box center [636, 615] width 192 height 41
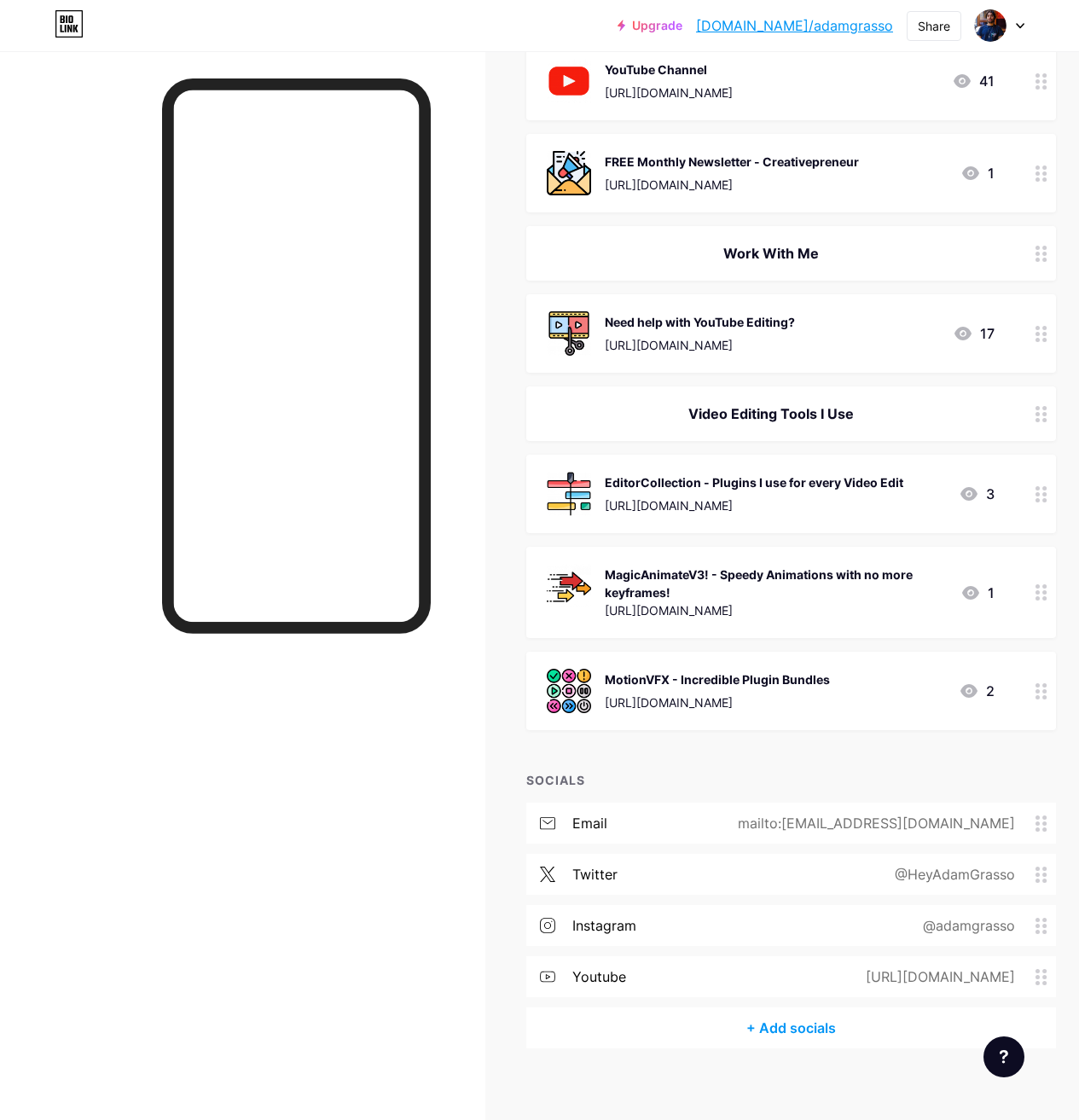
click at [783, 1021] on div "+ Add socials" at bounding box center [791, 1027] width 529 height 41
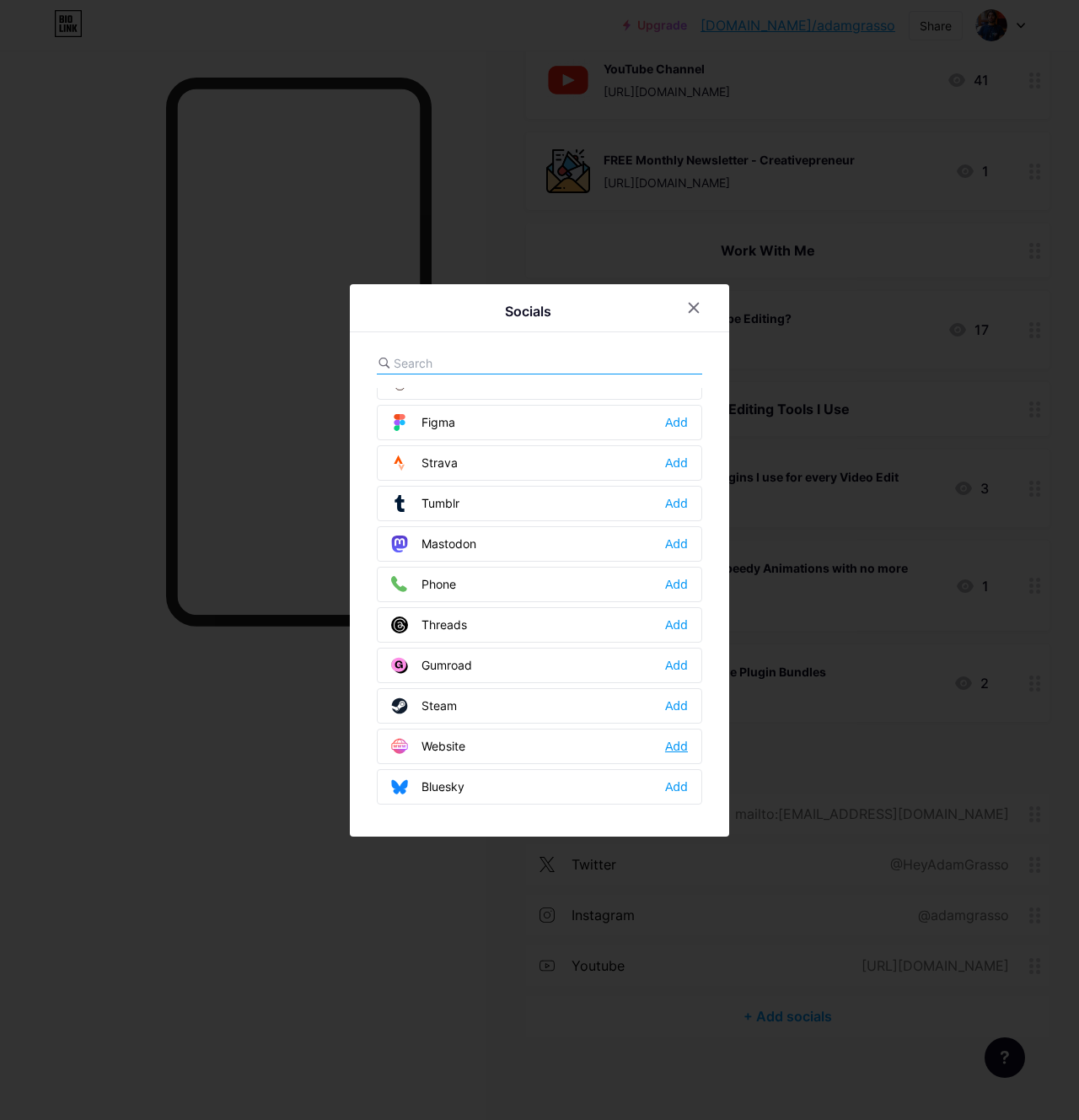
click at [681, 748] on div "Add" at bounding box center [676, 746] width 23 height 17
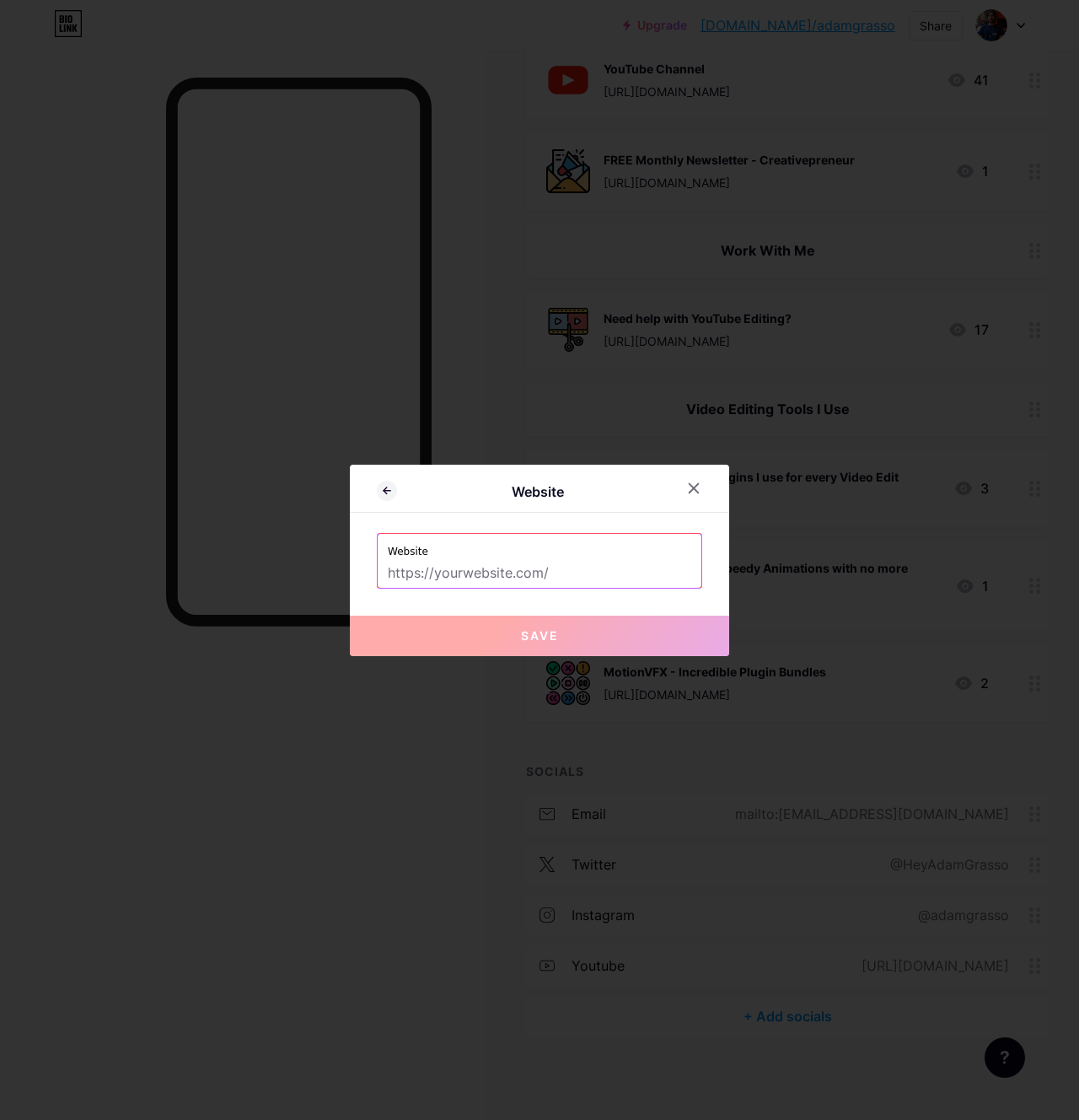
click at [575, 581] on input "text" at bounding box center [540, 573] width 303 height 29
paste input "[URL][DOMAIN_NAME]"
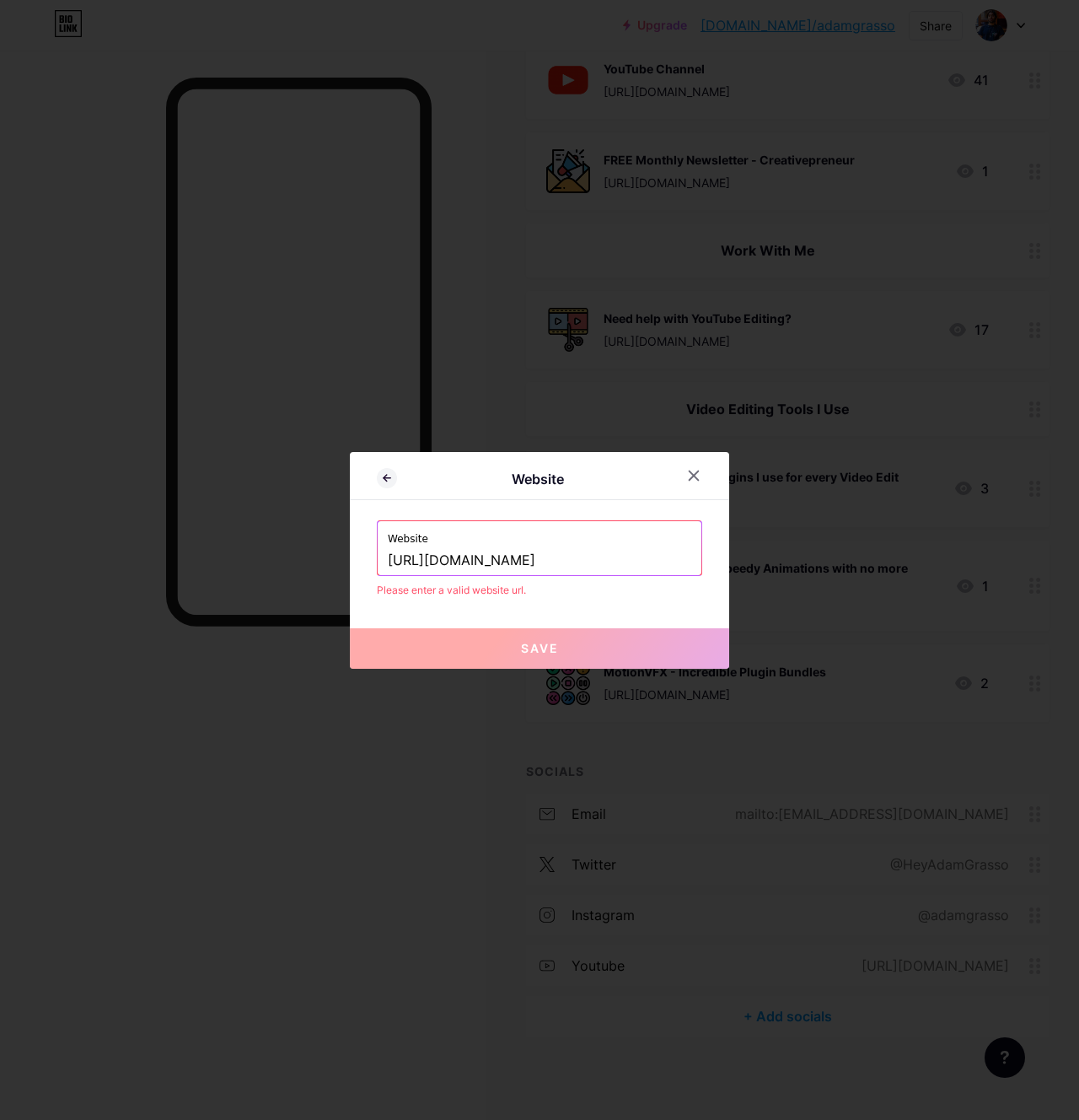
click at [633, 542] on label "Website" at bounding box center [540, 534] width 303 height 25
click at [622, 557] on input "[URL][DOMAIN_NAME]" at bounding box center [540, 560] width 303 height 29
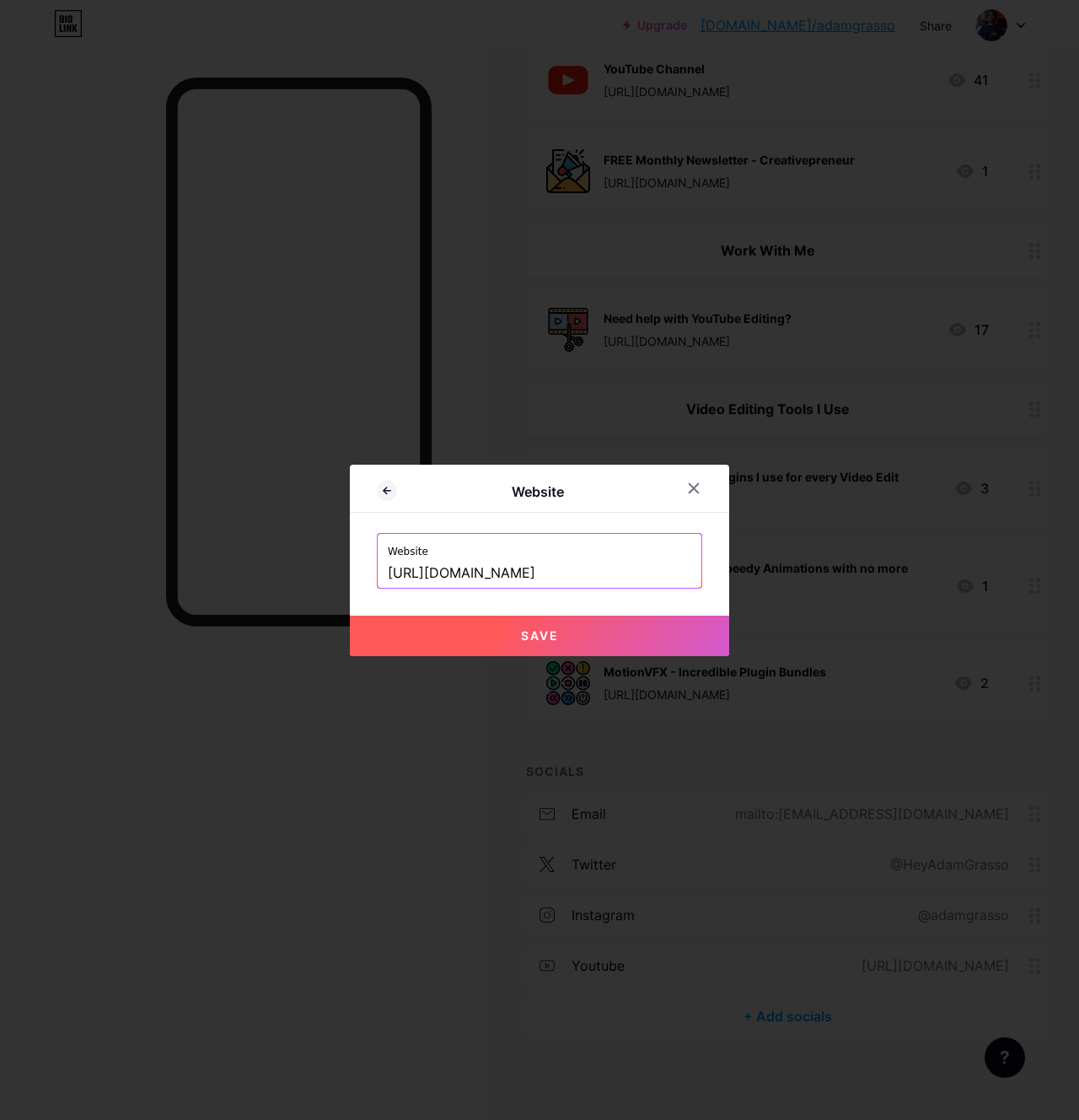
type input "[URL][DOMAIN_NAME]"
click at [627, 524] on div "Website Website [URL][DOMAIN_NAME] Save" at bounding box center [540, 560] width 380 height 192
click at [643, 638] on button "Save" at bounding box center [540, 636] width 380 height 41
